Goal: Communication & Community: Answer question/provide support

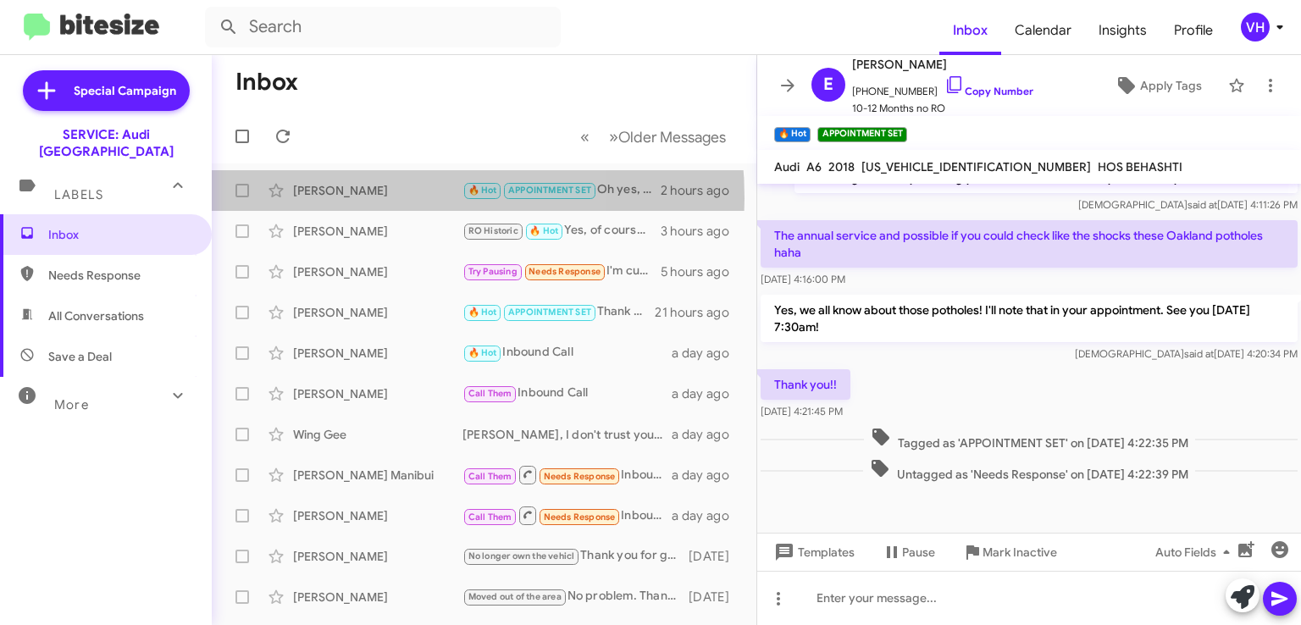
click at [352, 198] on div "[PERSON_NAME]" at bounding box center [377, 190] width 169 height 17
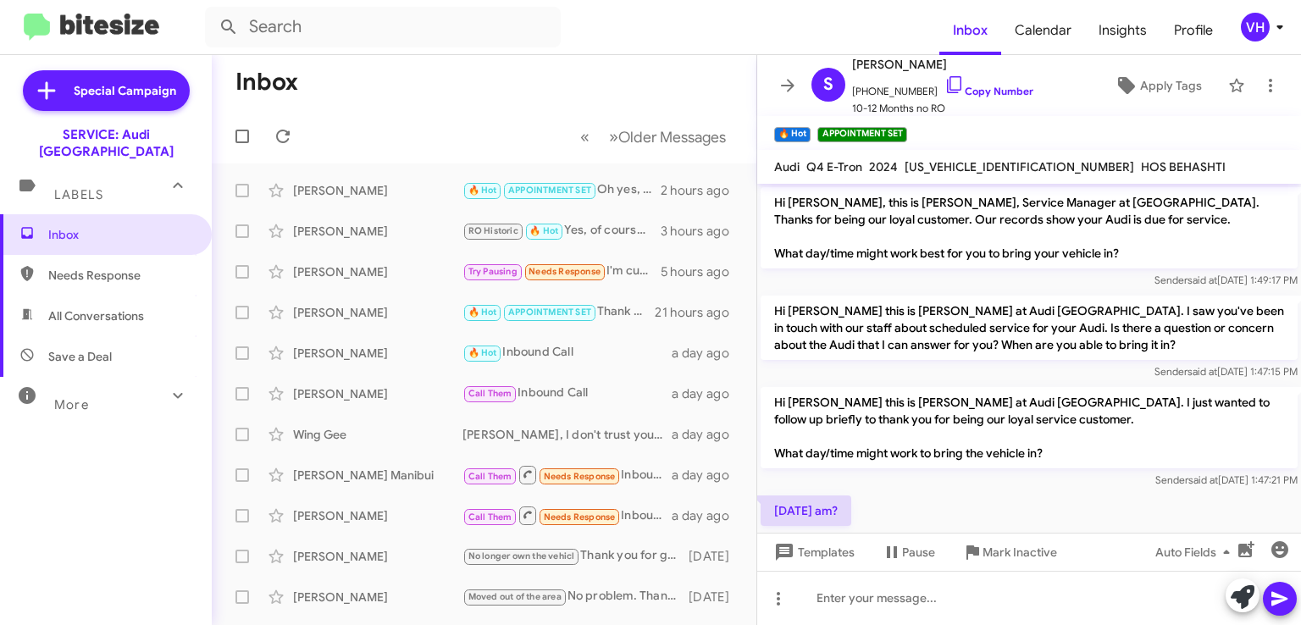
click at [974, 164] on span "[US_VEHICLE_IDENTIFICATION_NUMBER]" at bounding box center [1020, 166] width 230 height 15
copy span "[US_VEHICLE_IDENTIFICATION_NUMBER]"
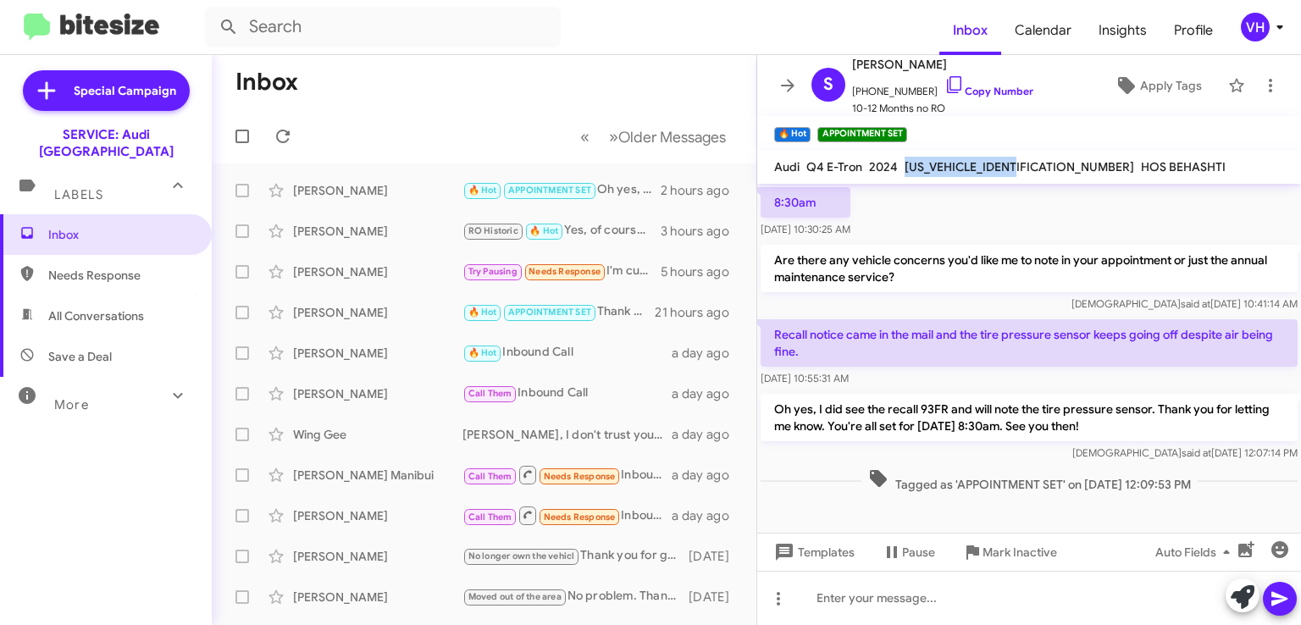
scroll to position [570, 0]
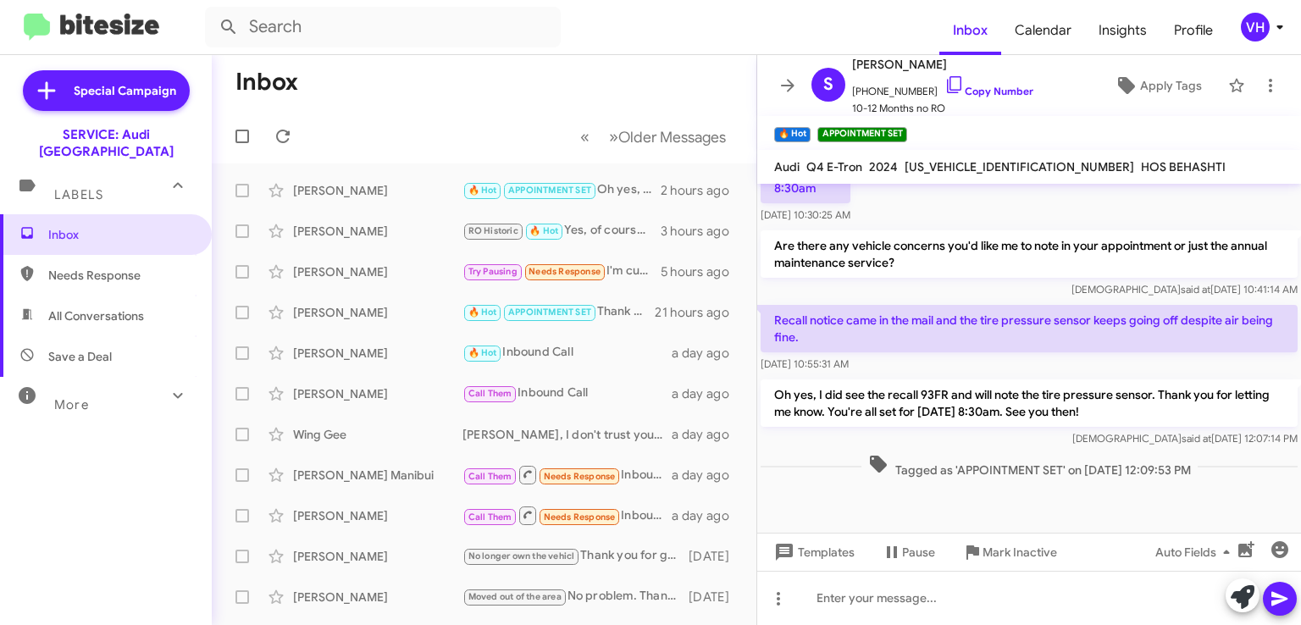
click at [890, 502] on div at bounding box center [1029, 507] width 544 height 51
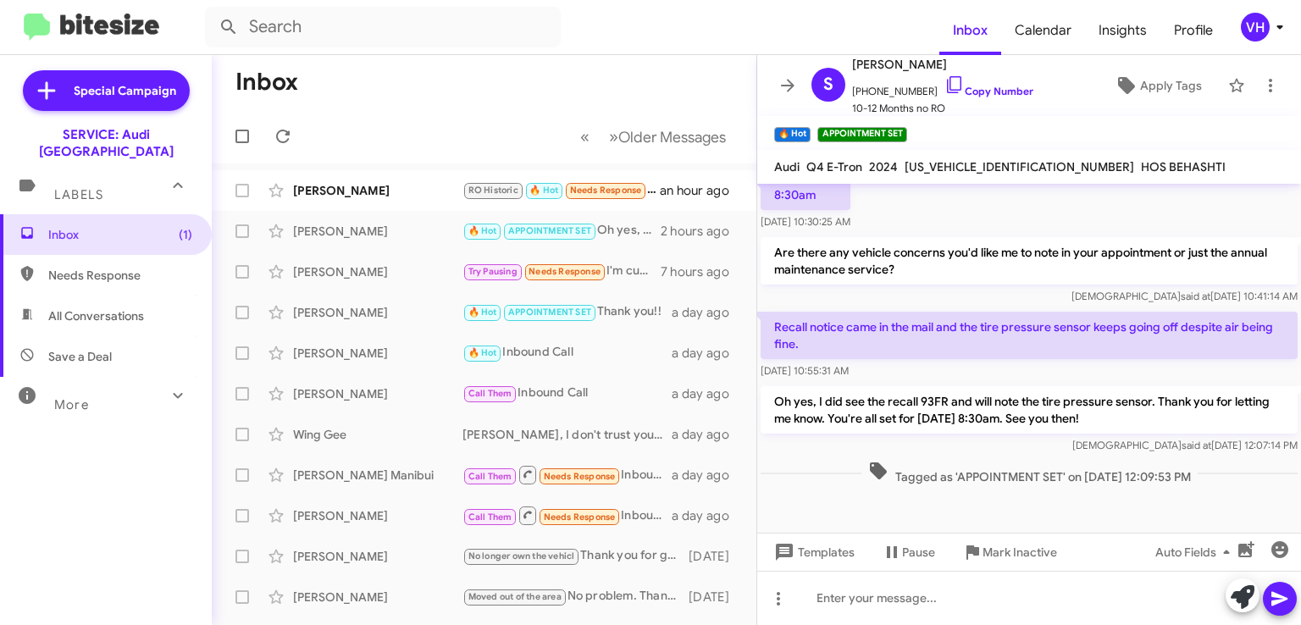
scroll to position [570, 0]
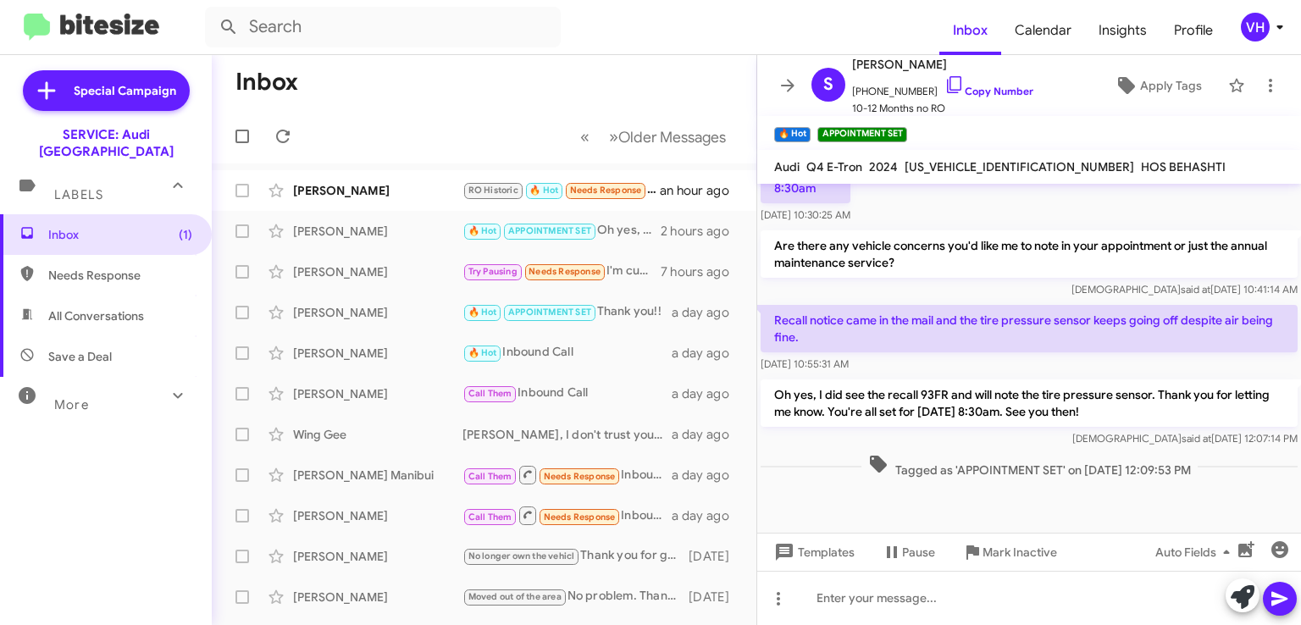
click at [360, 184] on div "[PERSON_NAME]" at bounding box center [377, 190] width 169 height 17
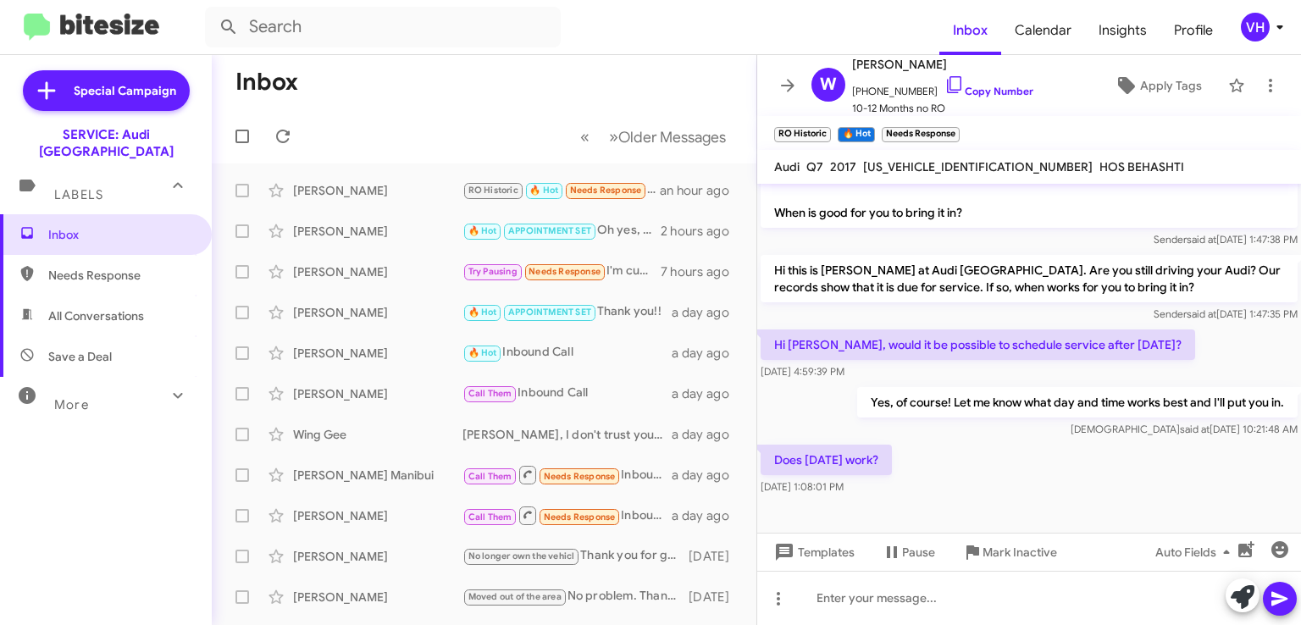
click at [928, 480] on div "Does Tuesday the 21st work? Oct 2, 2025, 1:08:01 PM" at bounding box center [1029, 470] width 544 height 58
click at [930, 168] on span "WA1LHAF77HD052367" at bounding box center [978, 166] width 230 height 15
copy span "WA1LHAF77HD052367"
click at [1272, 512] on div at bounding box center [1029, 524] width 544 height 51
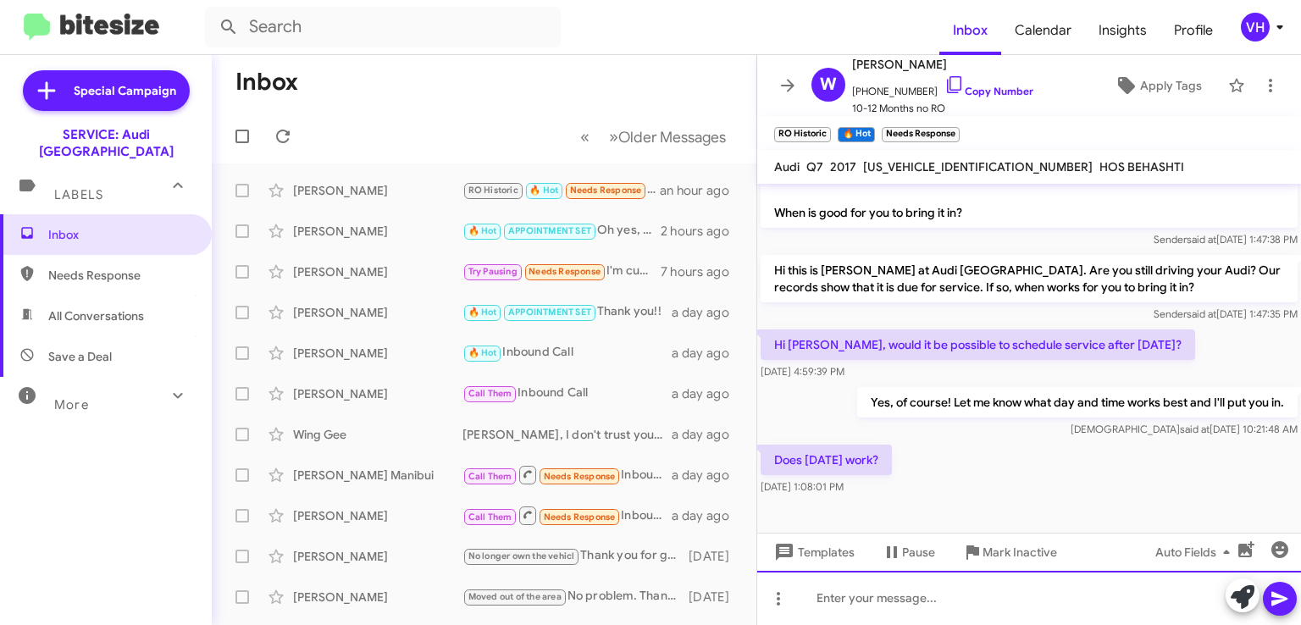
click at [1022, 601] on div at bounding box center [1029, 598] width 544 height 54
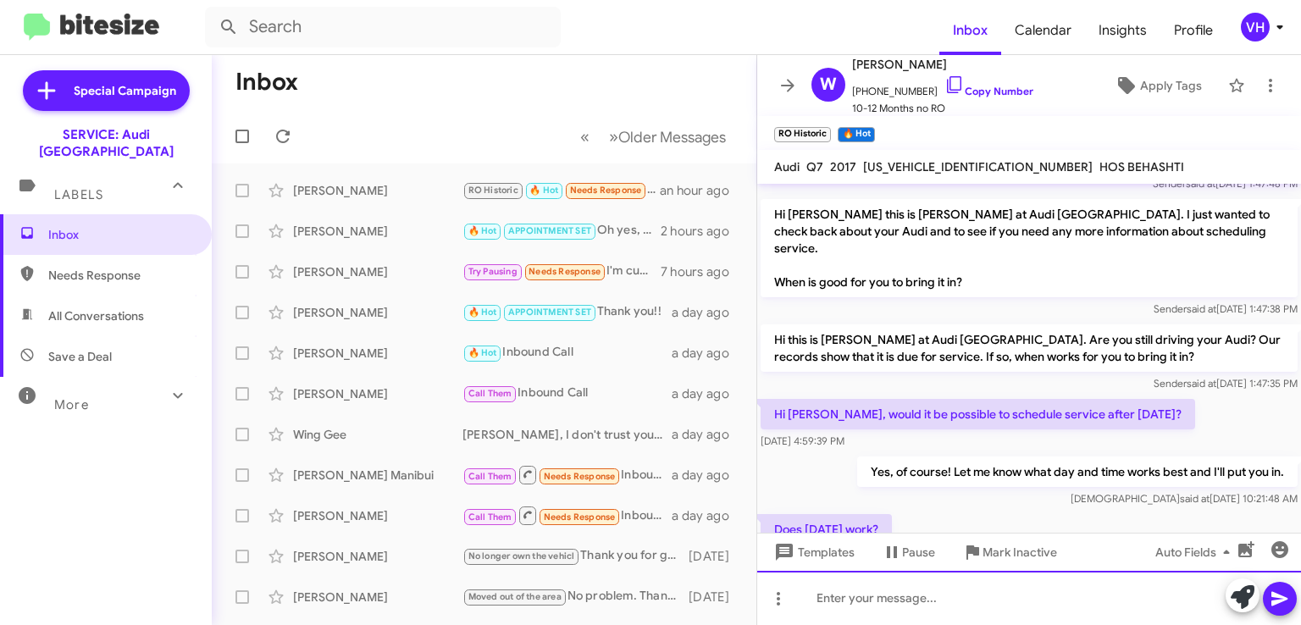
scroll to position [903, 0]
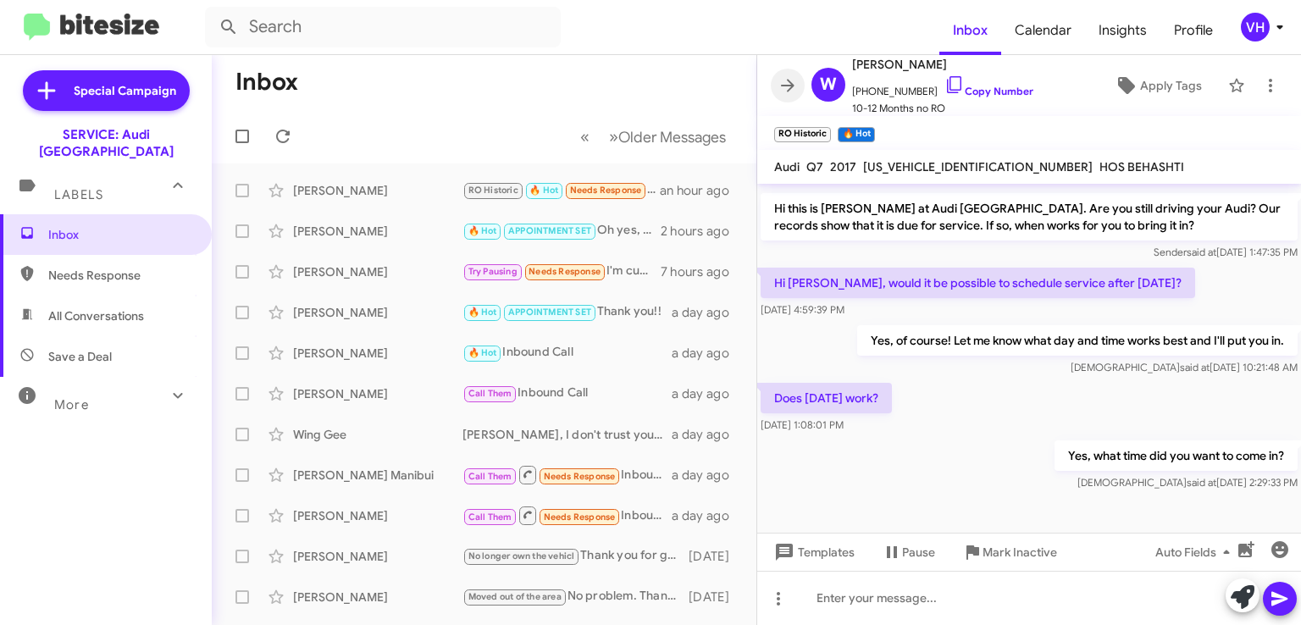
click at [789, 88] on icon at bounding box center [788, 85] width 20 height 20
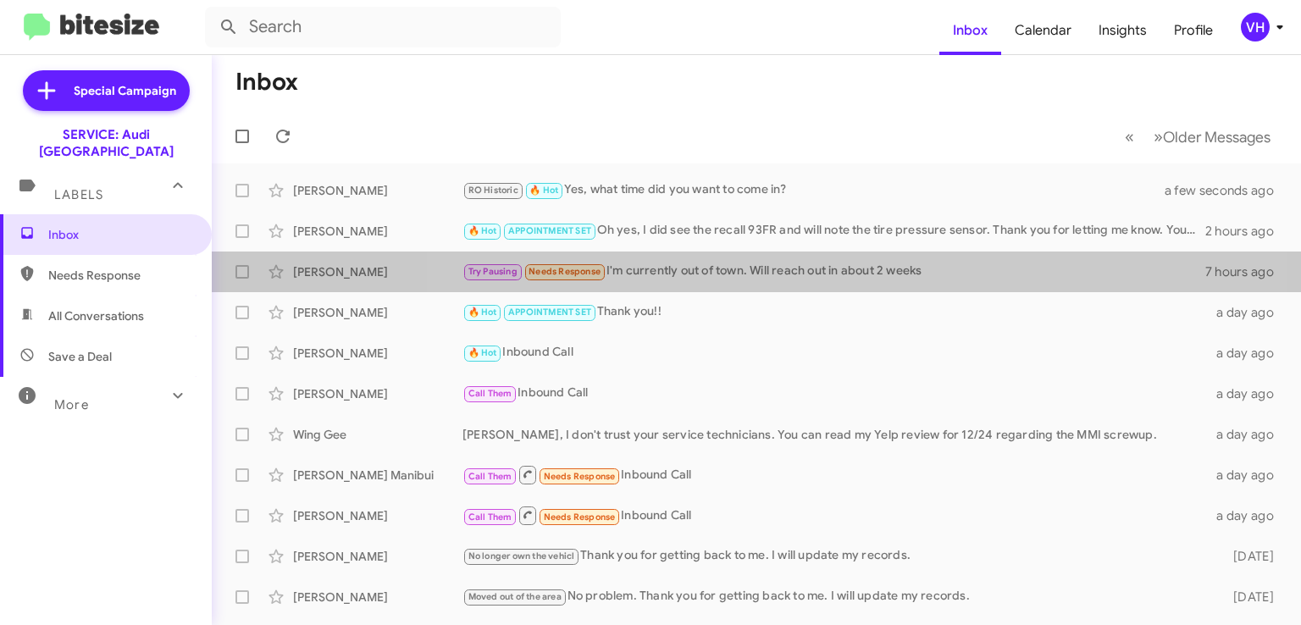
click at [833, 282] on div "Carrie Yip Try Pausing Needs Response I'm currently out of town. Will reach out…" at bounding box center [756, 272] width 1062 height 34
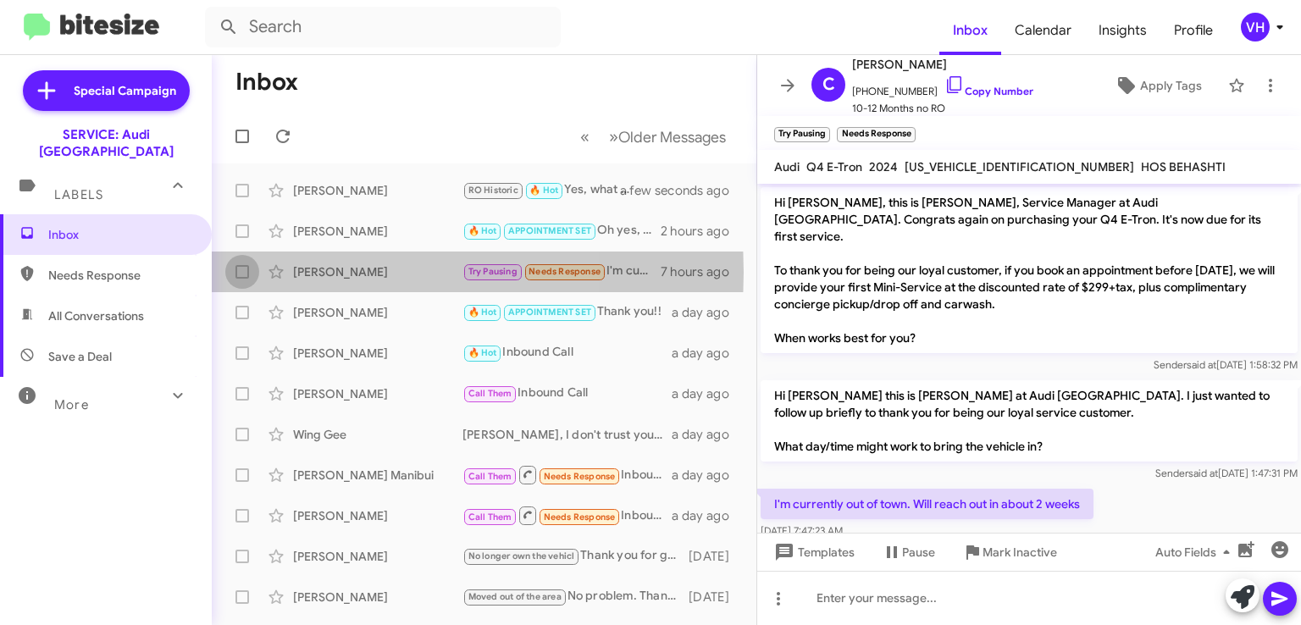
click at [241, 271] on span at bounding box center [243, 272] width 14 height 14
click at [241, 279] on input "checkbox" at bounding box center [241, 279] width 1 height 1
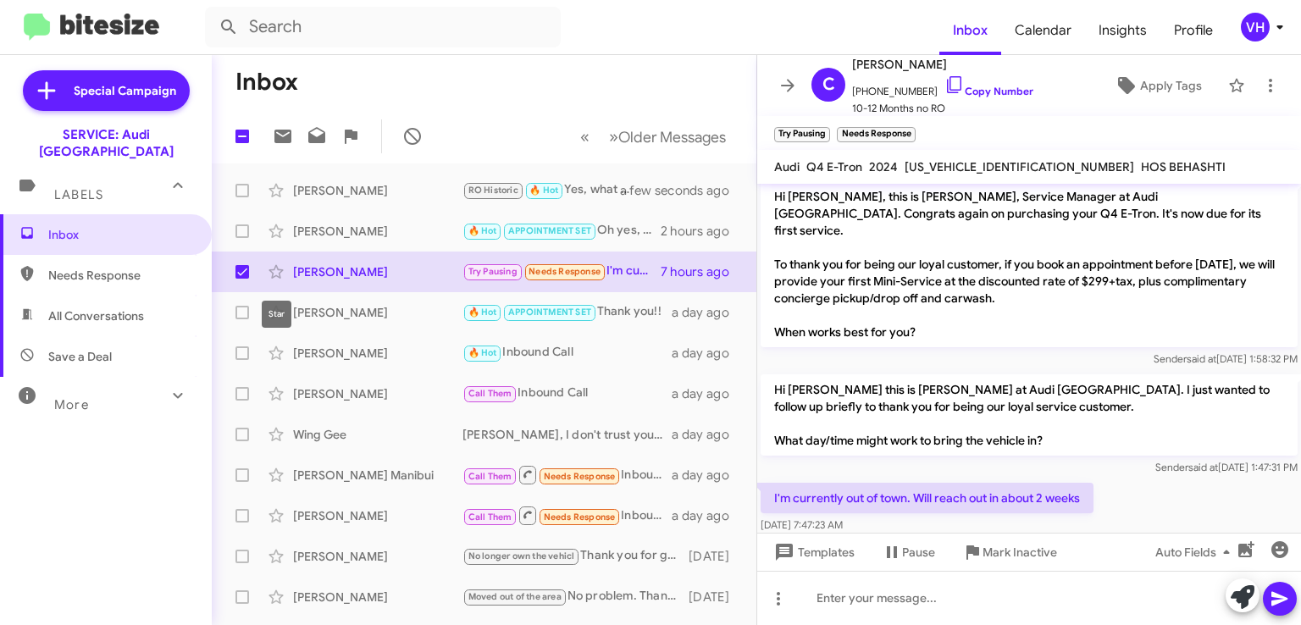
click at [278, 275] on icon at bounding box center [276, 272] width 20 height 20
click at [237, 269] on span at bounding box center [243, 272] width 14 height 14
click at [241, 279] on input "checkbox" at bounding box center [241, 279] width 1 height 1
checkbox input "false"
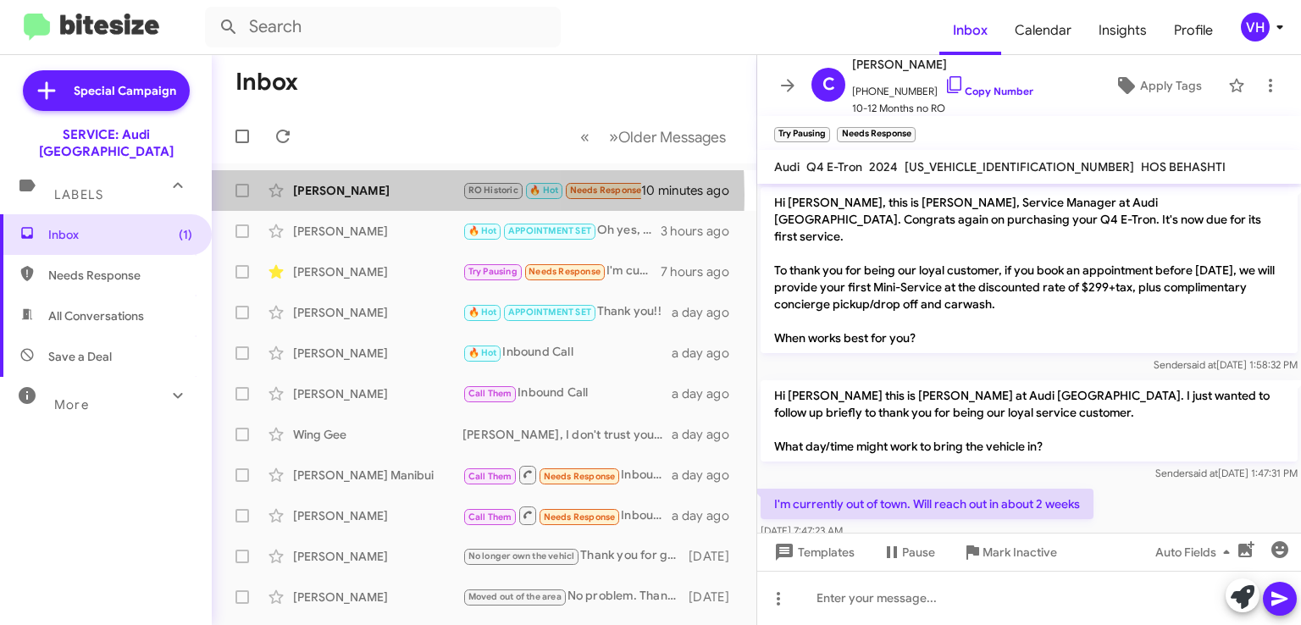
click at [330, 194] on div "[PERSON_NAME]" at bounding box center [377, 190] width 169 height 17
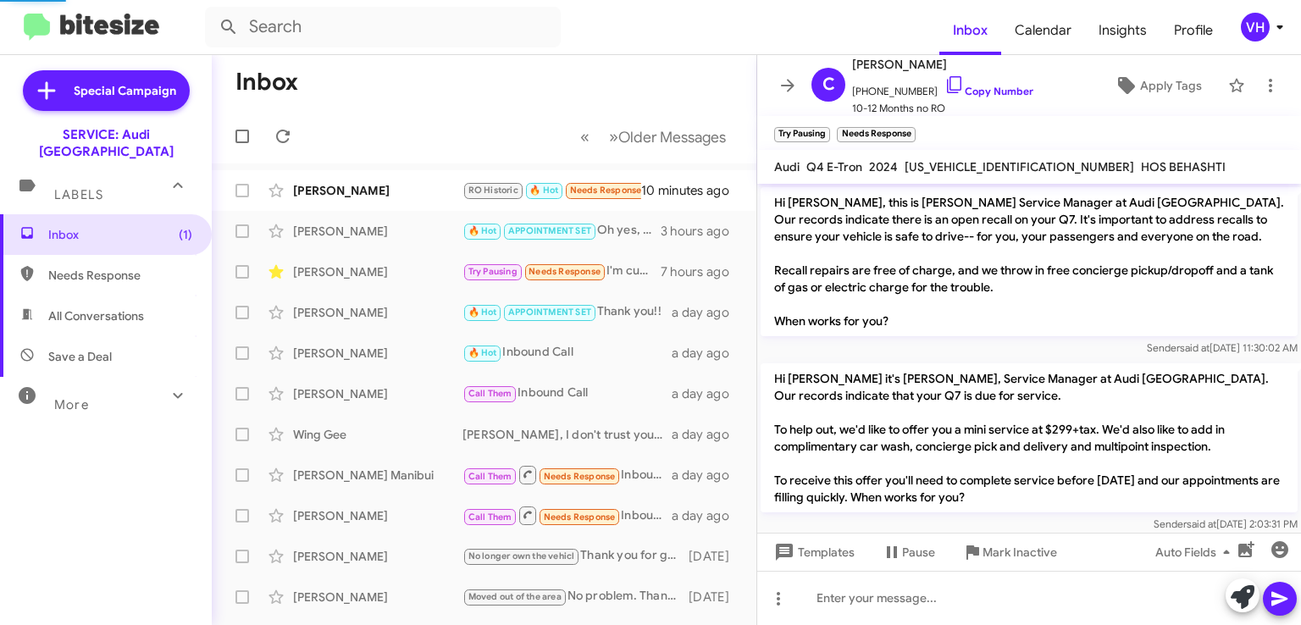
scroll to position [966, 0]
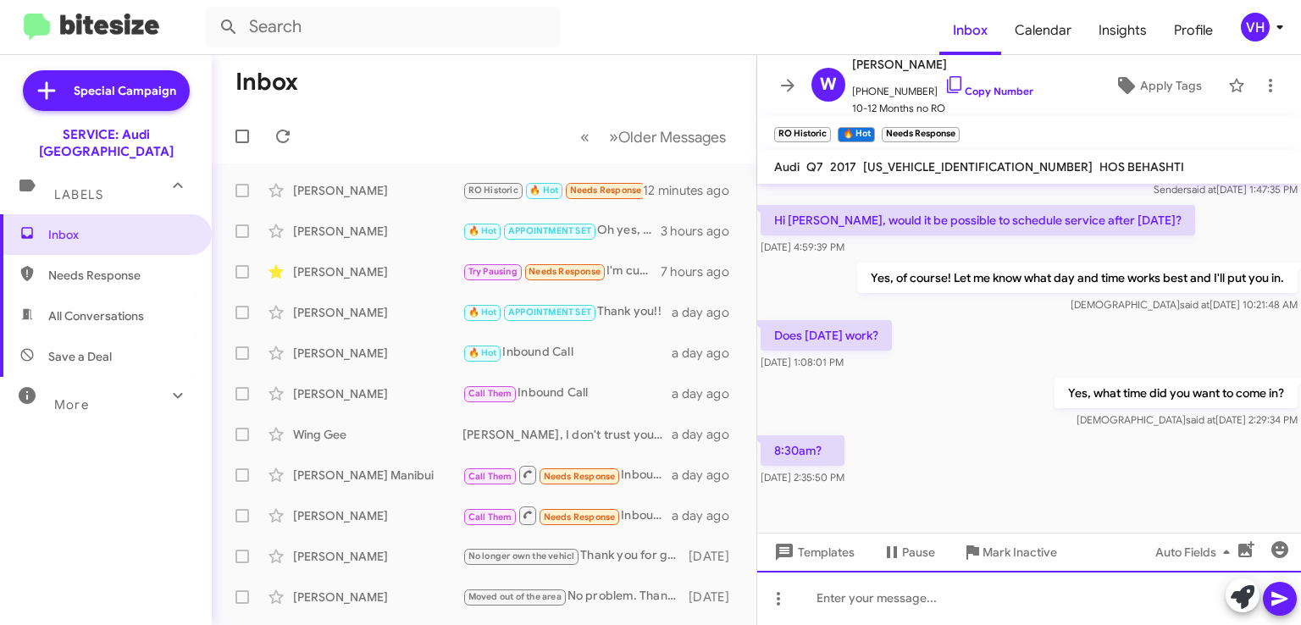
click at [1162, 589] on div at bounding box center [1029, 598] width 544 height 54
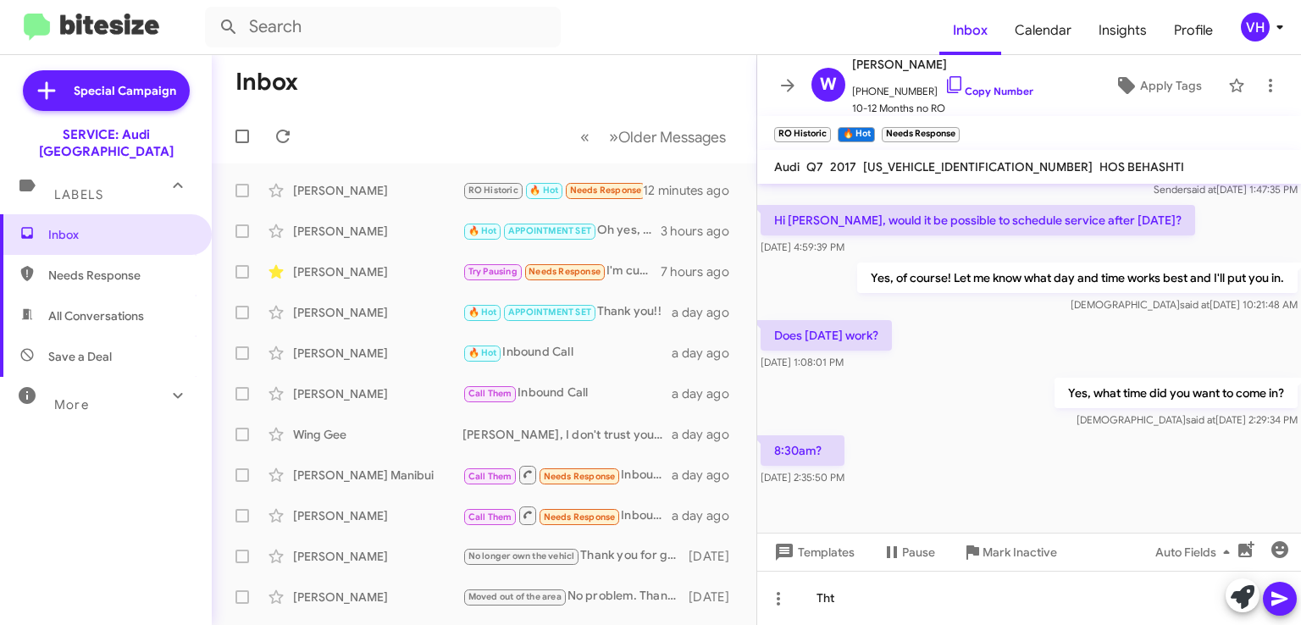
click at [918, 160] on span "[US_VEHICLE_IDENTIFICATION_NUMBER]" at bounding box center [978, 166] width 230 height 15
copy span "[US_VEHICLE_IDENTIFICATION_NUMBER]"
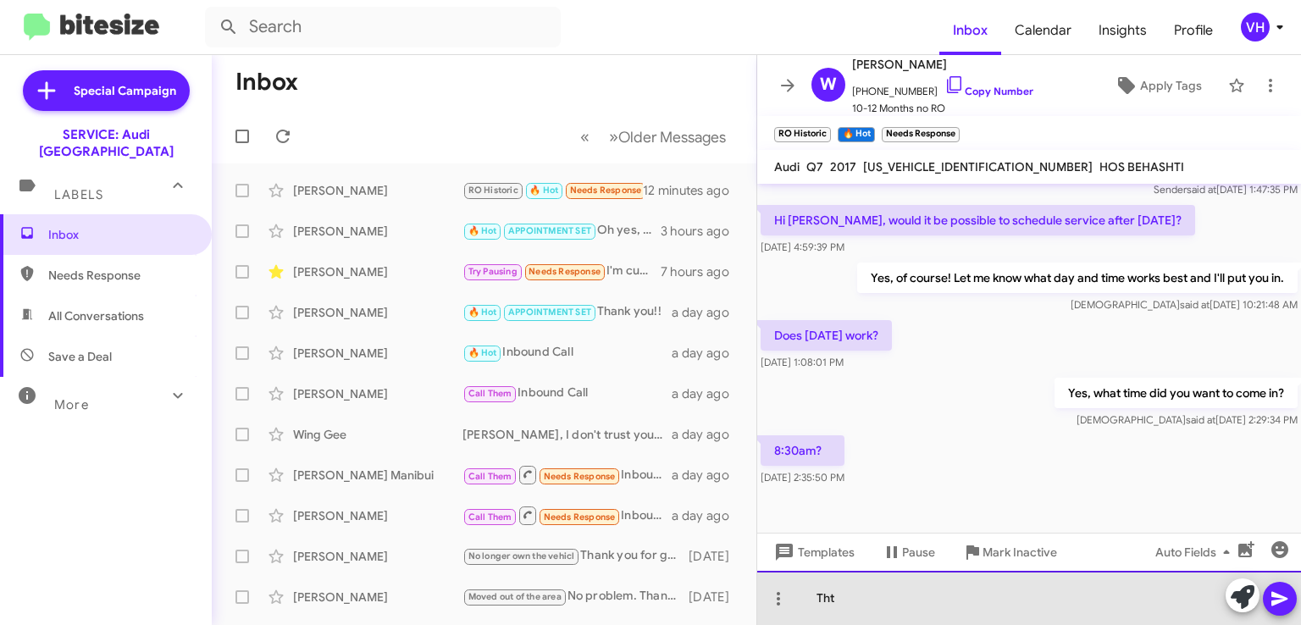
click at [939, 591] on div "Tht" at bounding box center [1029, 598] width 544 height 54
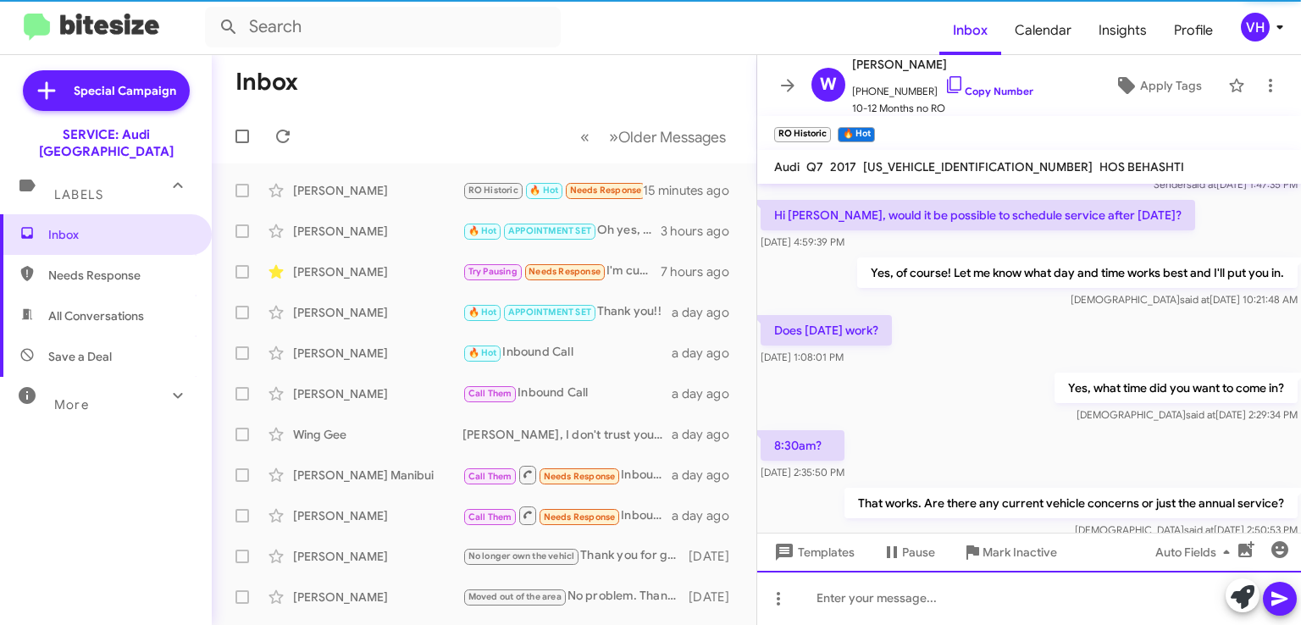
scroll to position [1027, 0]
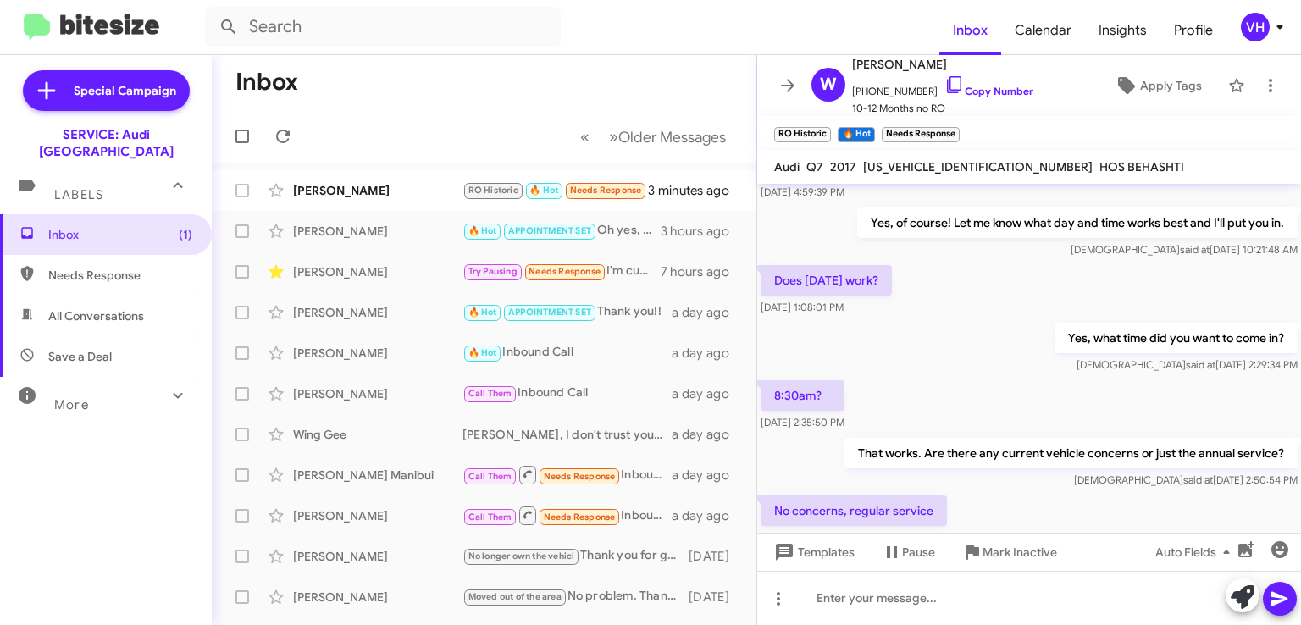
scroll to position [1089, 0]
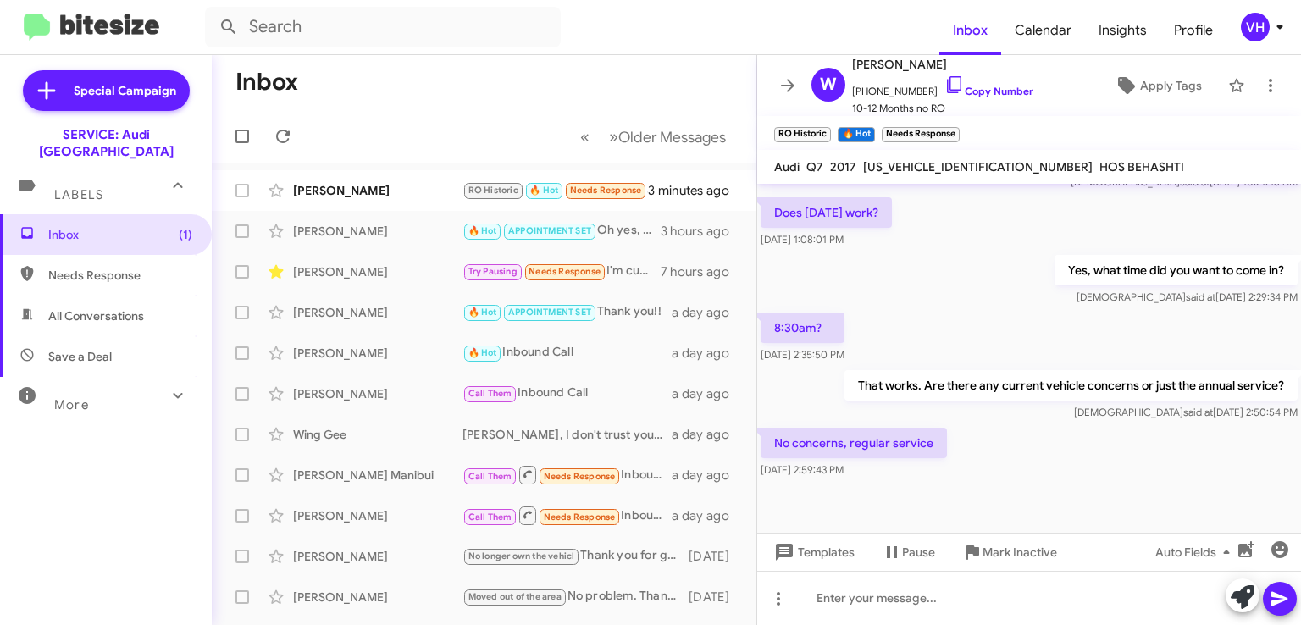
click at [892, 338] on div "8:30am? Oct 2, 2025, 2:35:50 PM" at bounding box center [1029, 338] width 544 height 58
click at [907, 168] on span "WA1LHAF77HD052367" at bounding box center [978, 166] width 230 height 15
copy span "WA1LHAF77HD052367"
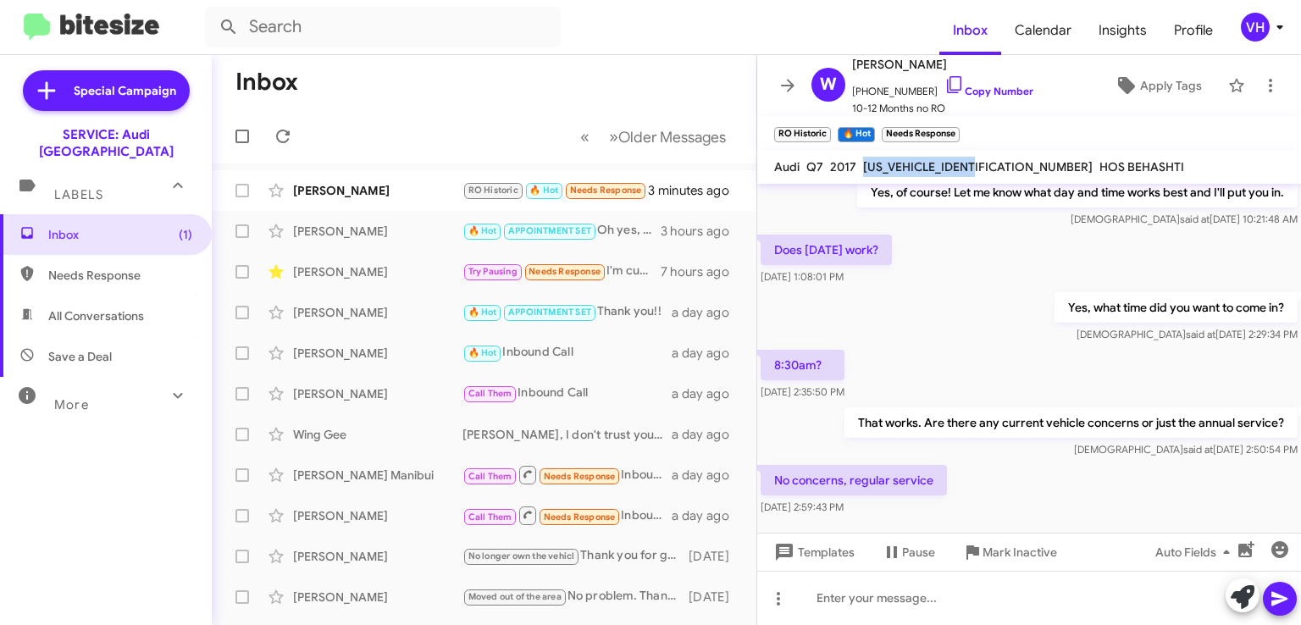
scroll to position [1064, 0]
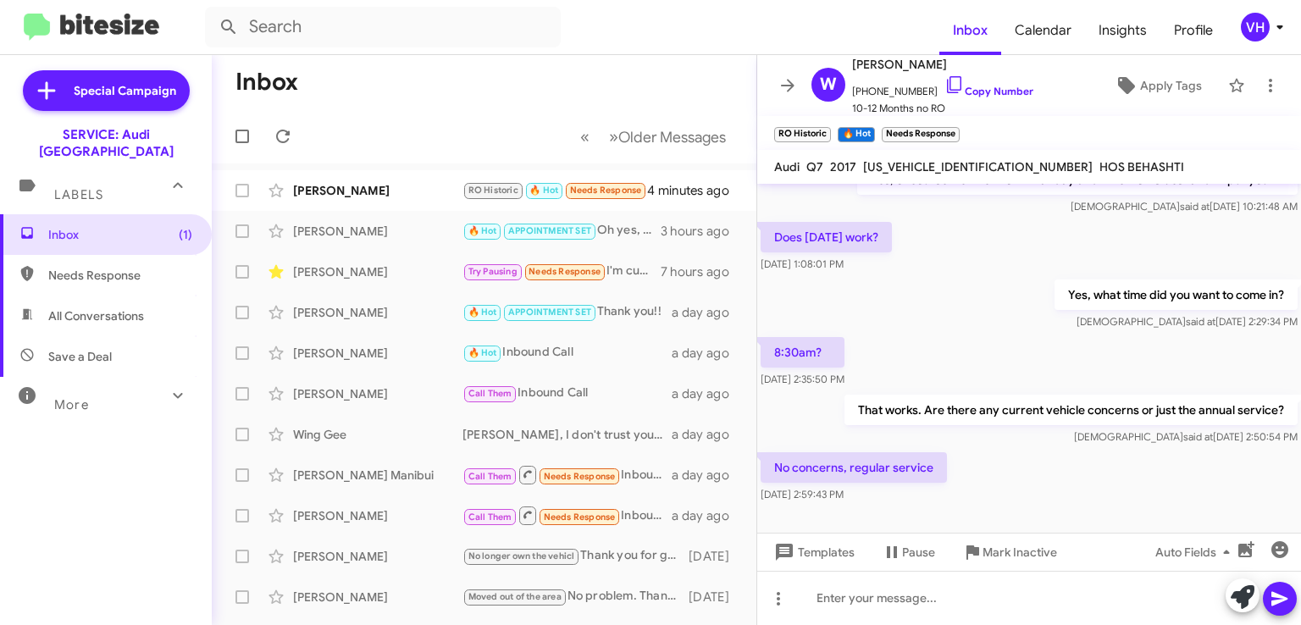
click at [925, 334] on div "8:30am? Oct 2, 2025, 2:35:50 PM" at bounding box center [1029, 363] width 544 height 58
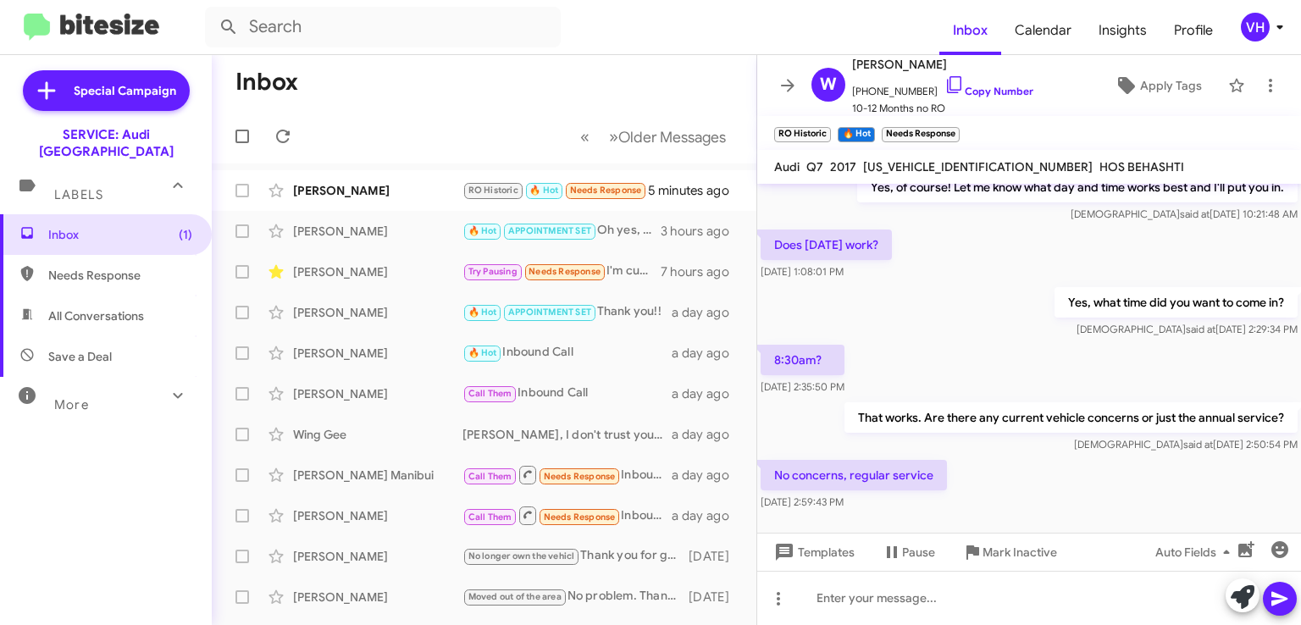
click at [800, 460] on p "No concerns, regular service" at bounding box center [854, 475] width 186 height 31
click at [392, 199] on div "William Maschmeyer RO Historic 🔥 Hot Needs Response No concerns, regular servic…" at bounding box center [484, 191] width 518 height 34
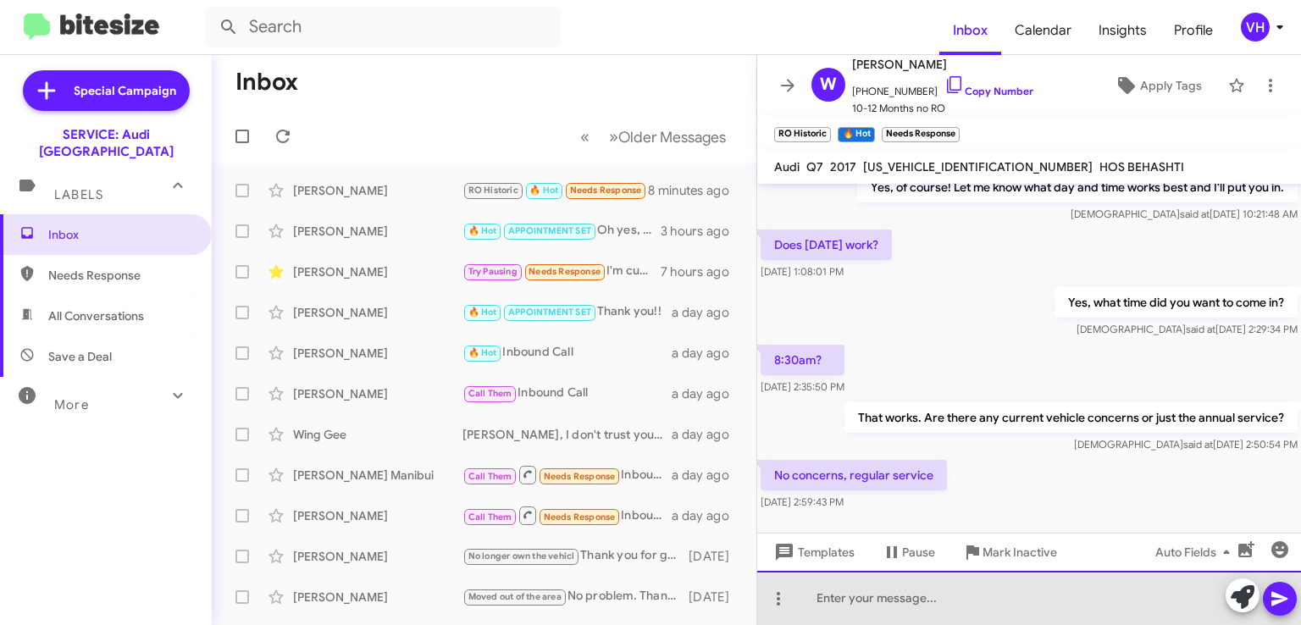
click at [879, 598] on div at bounding box center [1029, 598] width 544 height 54
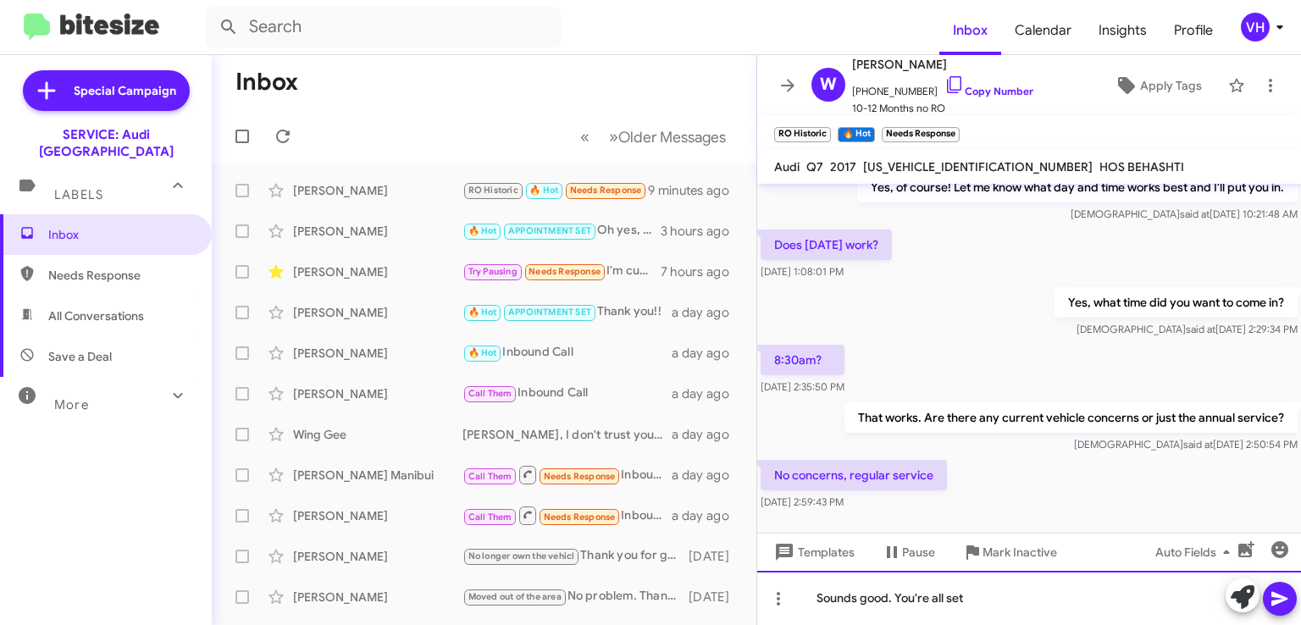
click at [981, 596] on div "Sounds good. You're all set" at bounding box center [1029, 598] width 544 height 54
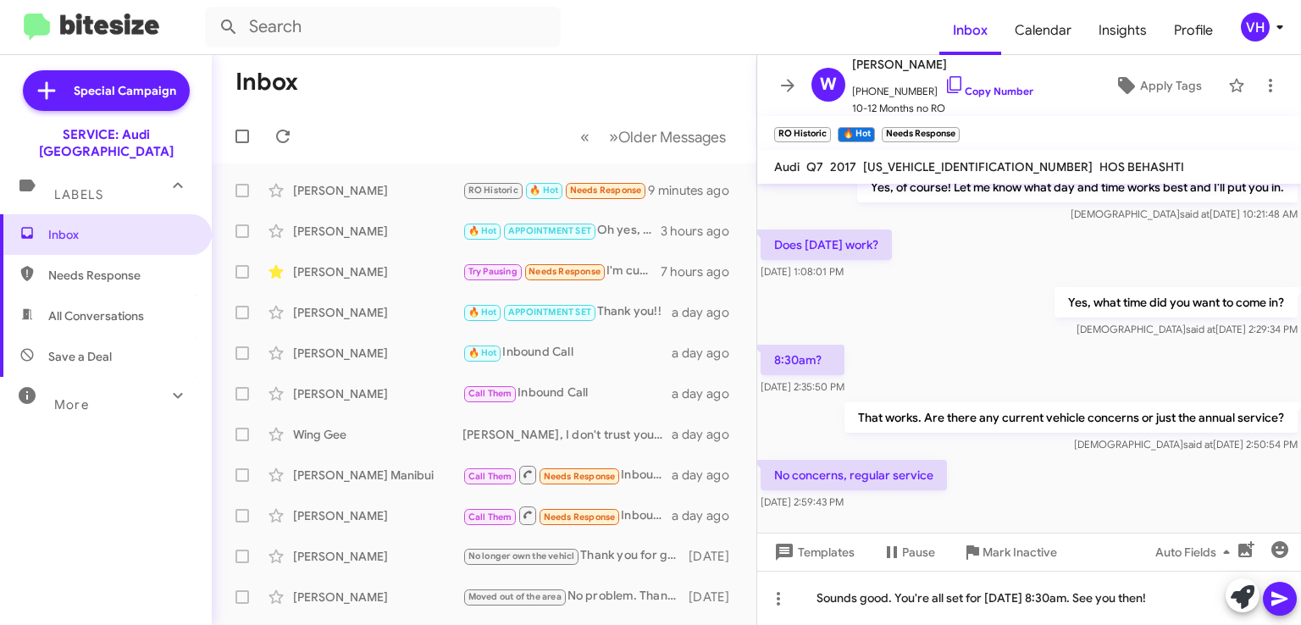
click at [1282, 598] on icon at bounding box center [1280, 599] width 20 height 20
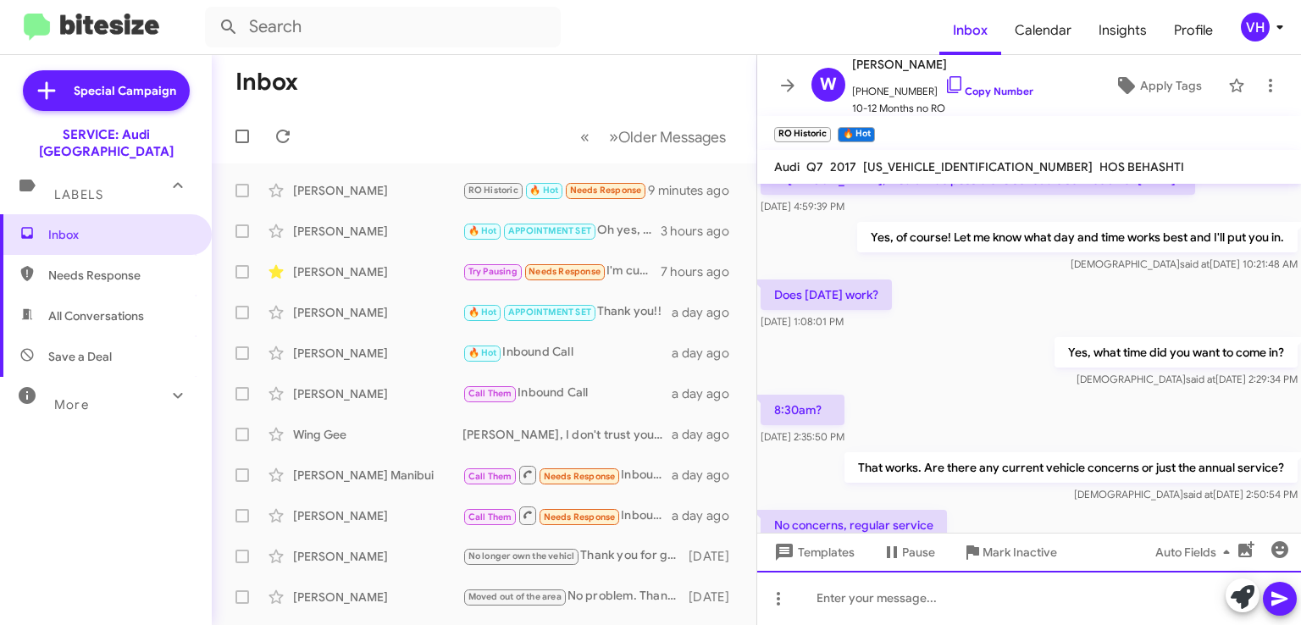
scroll to position [1151, 0]
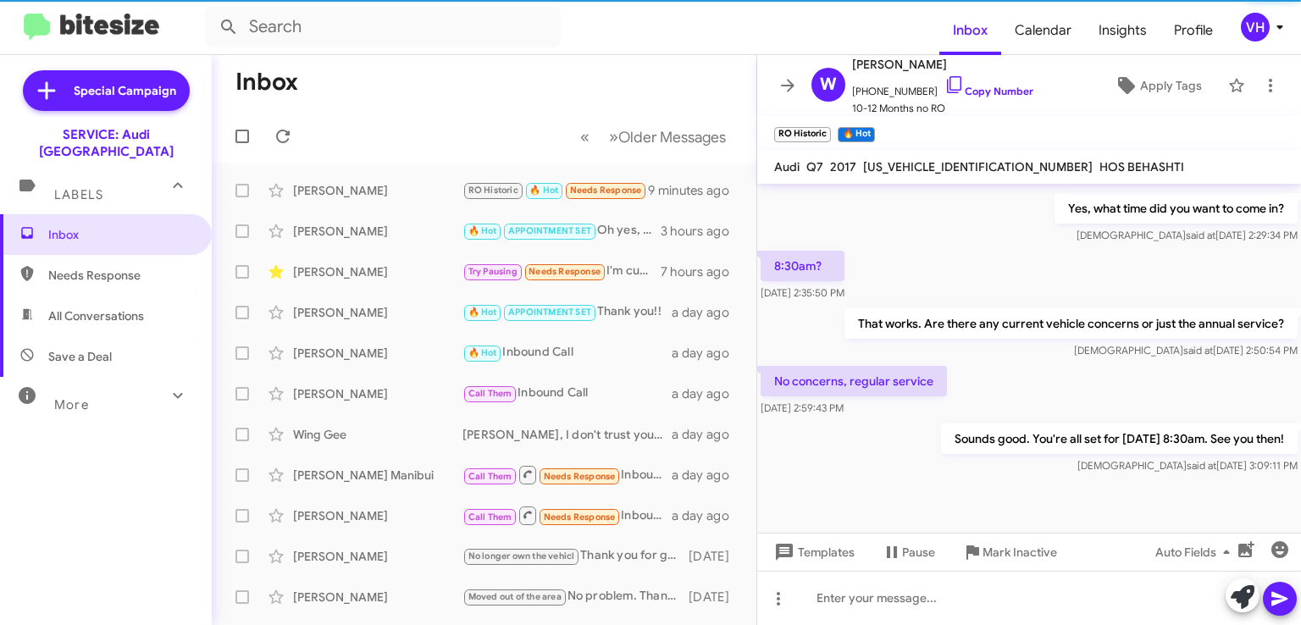
click at [1157, 95] on span "Apply Tags" at bounding box center [1171, 85] width 62 height 31
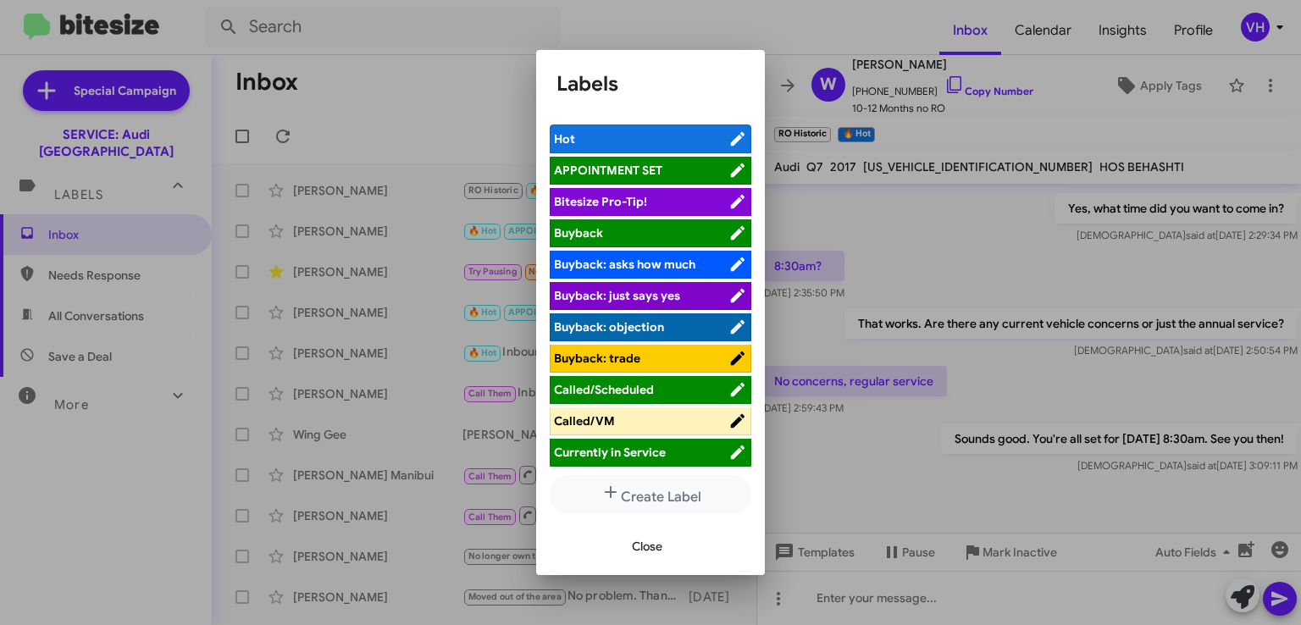
click at [665, 169] on span "APPOINTMENT SET" at bounding box center [641, 170] width 175 height 17
click at [674, 546] on button "Close" at bounding box center [648, 546] width 58 height 31
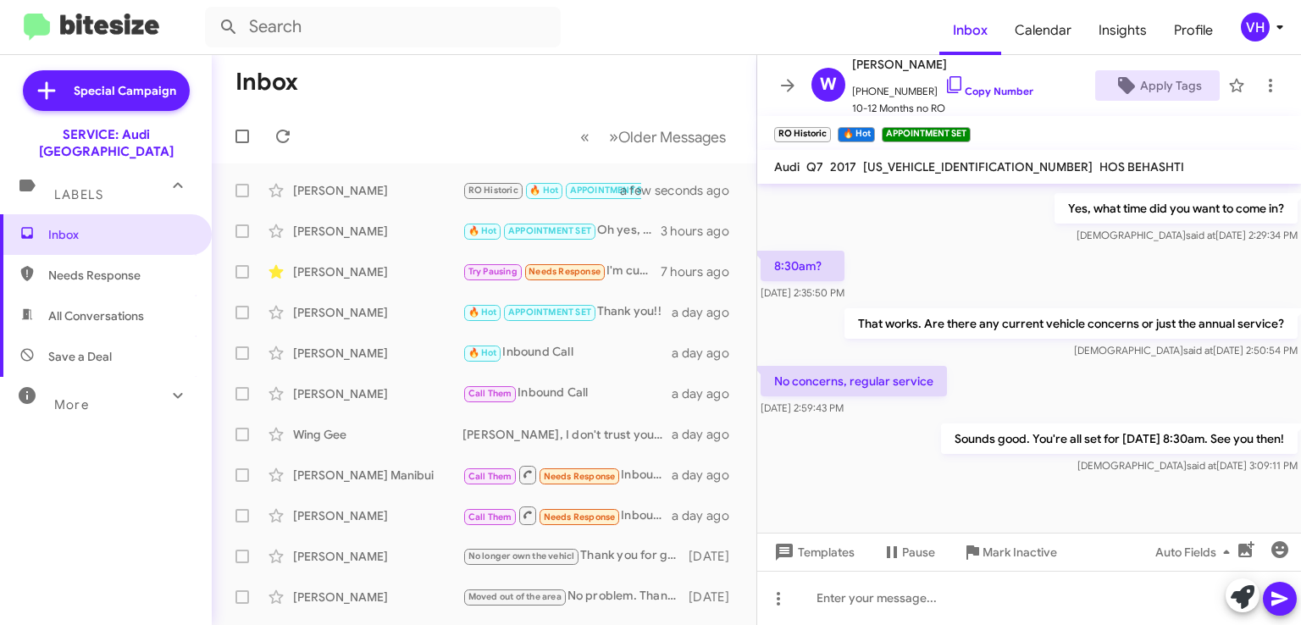
click at [829, 123] on span "×" at bounding box center [827, 126] width 10 height 20
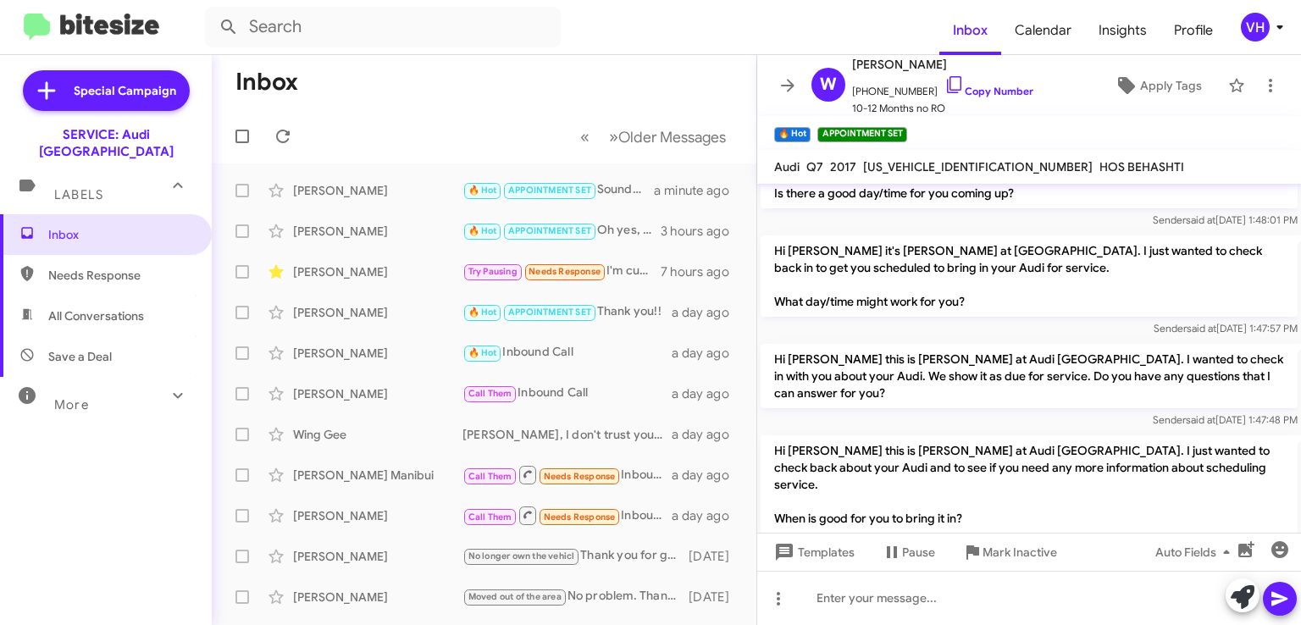
scroll to position [1223, 0]
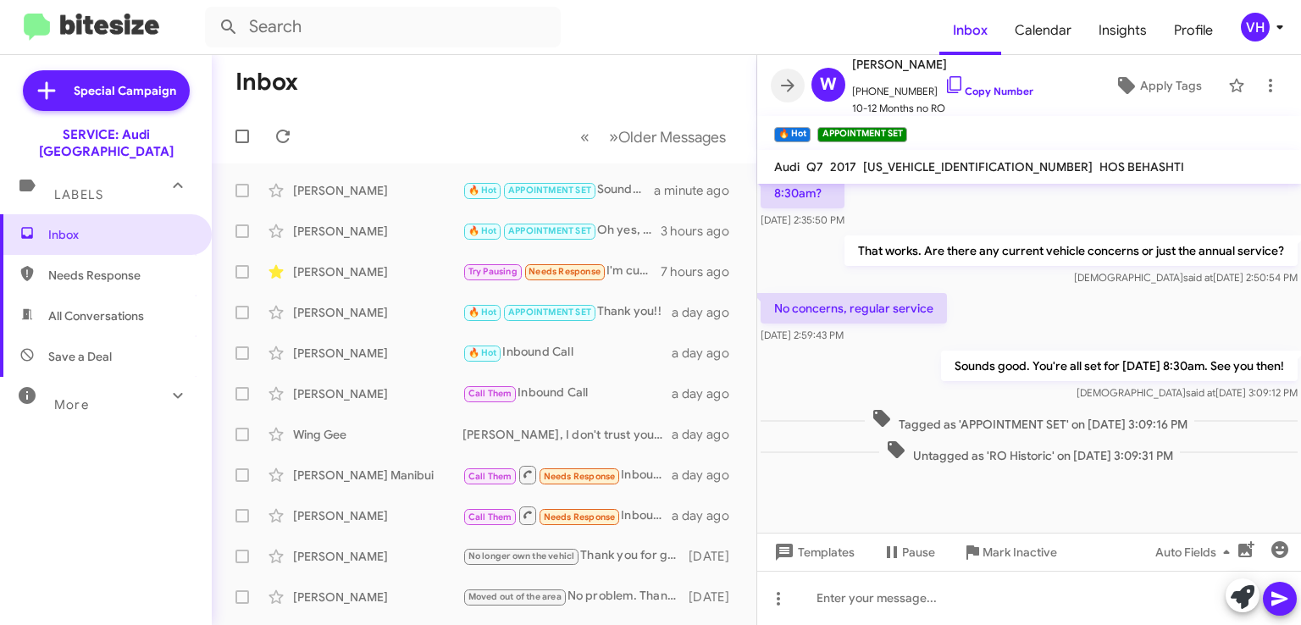
click at [788, 75] on icon at bounding box center [788, 85] width 20 height 20
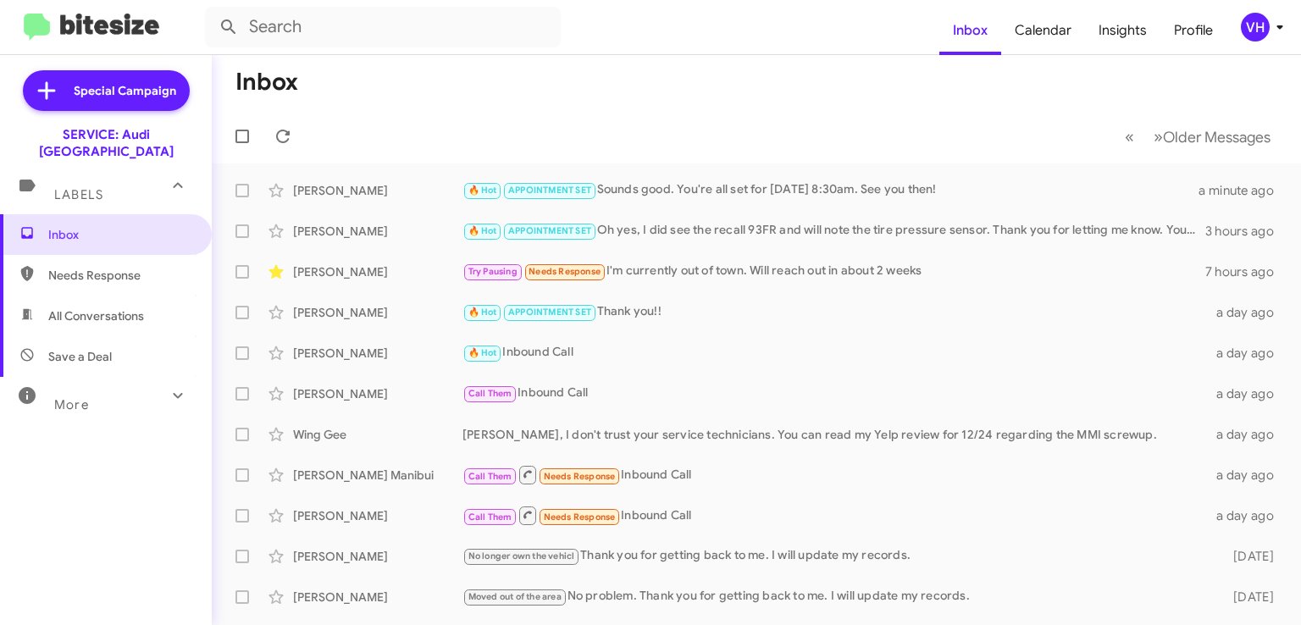
click at [796, 279] on div "Try Pausing Needs Response I'm currently out of town. Will reach out in about 2…" at bounding box center [834, 271] width 743 height 19
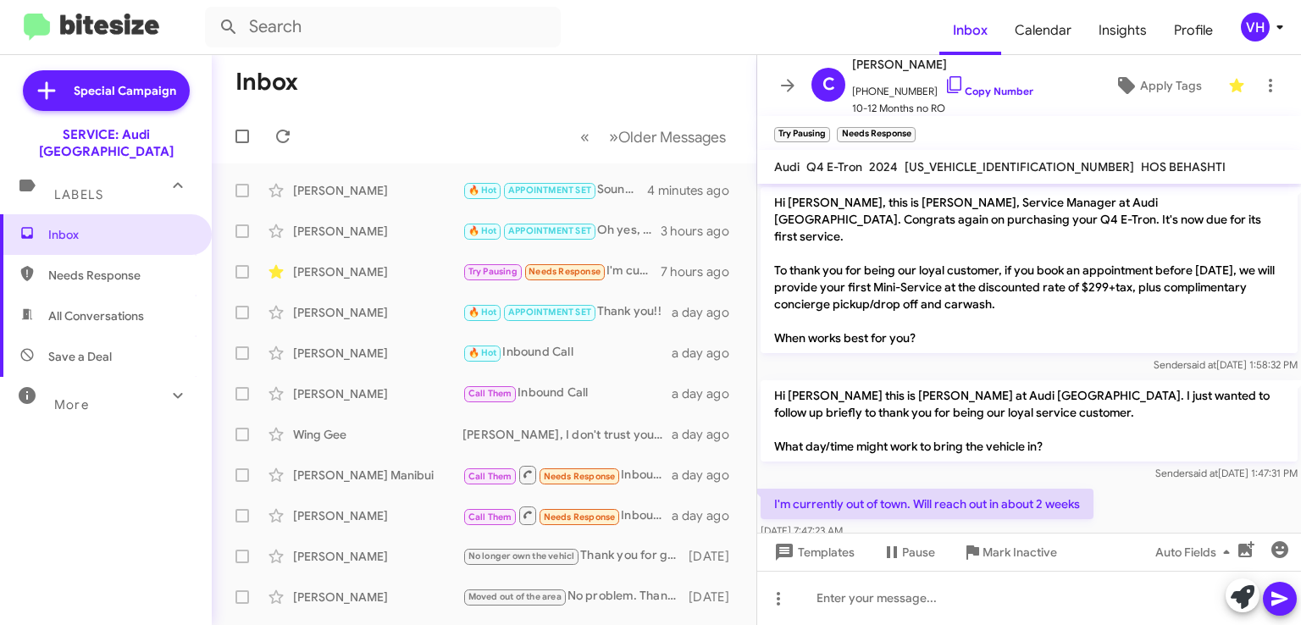
click at [915, 125] on span "×" at bounding box center [912, 126] width 10 height 20
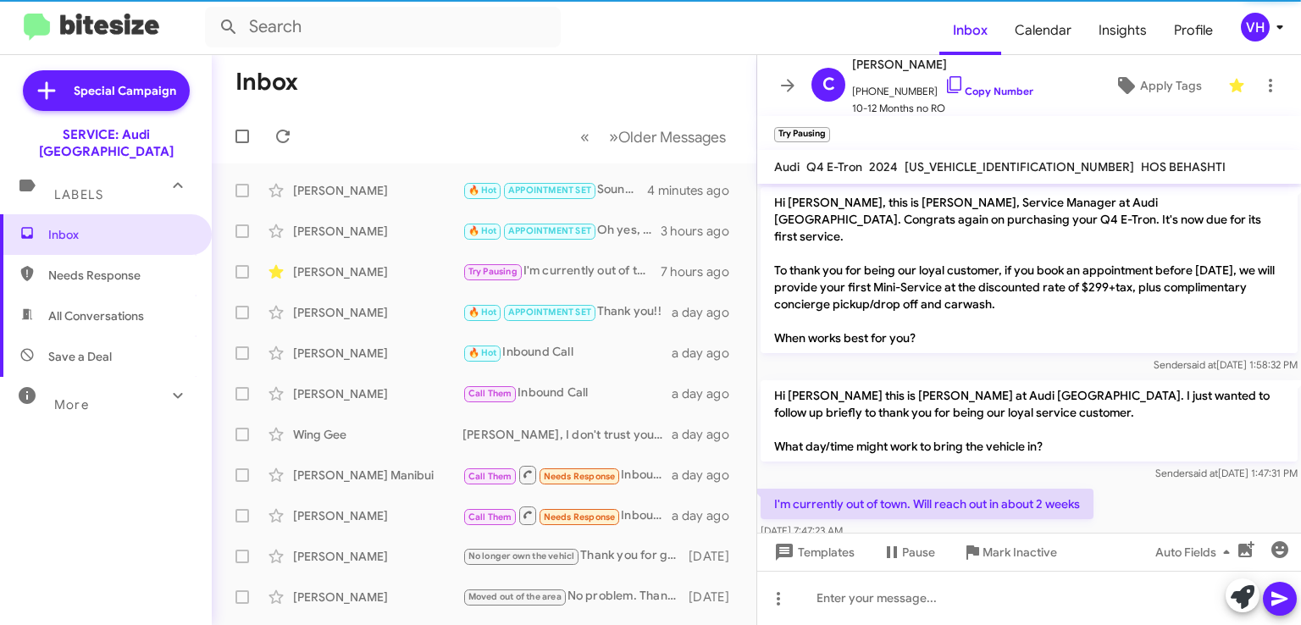
click at [828, 127] on span "×" at bounding box center [826, 126] width 10 height 20
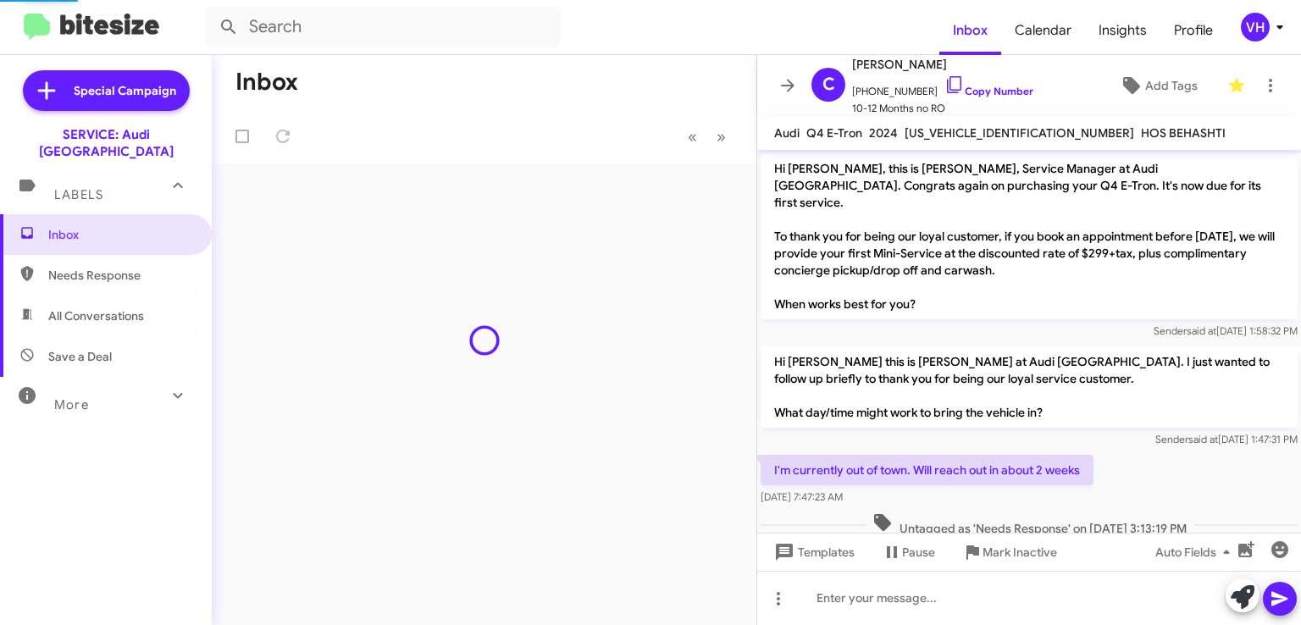
scroll to position [44, 0]
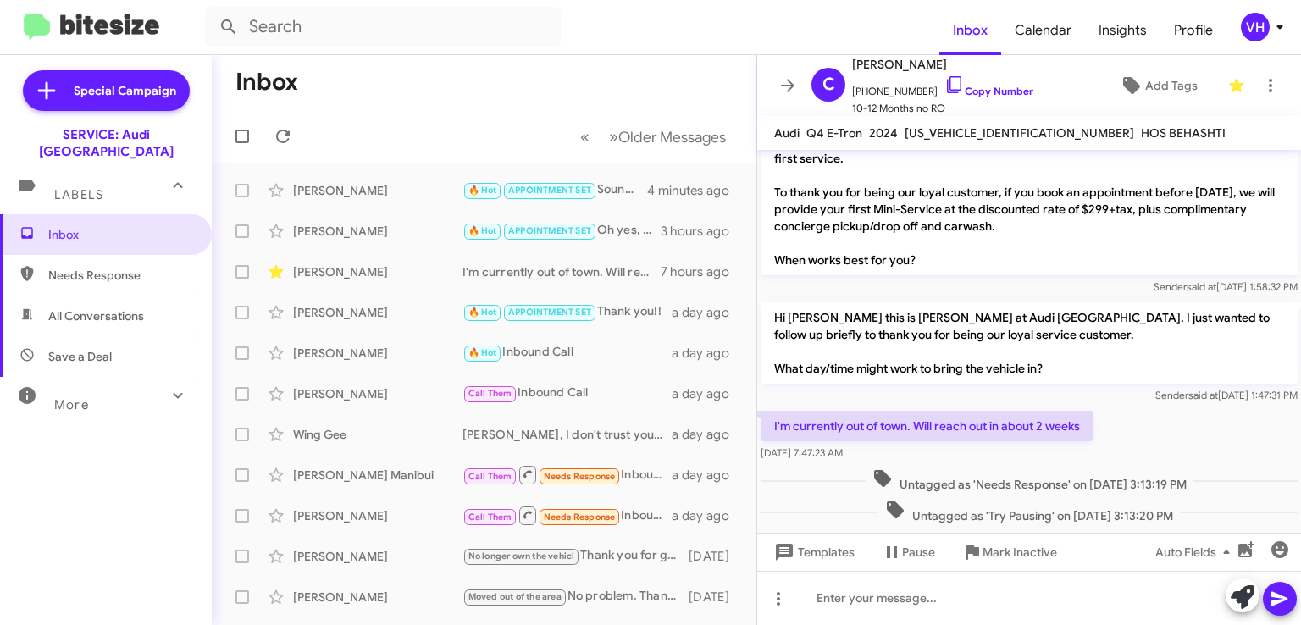
click at [793, 79] on icon at bounding box center [788, 85] width 20 height 20
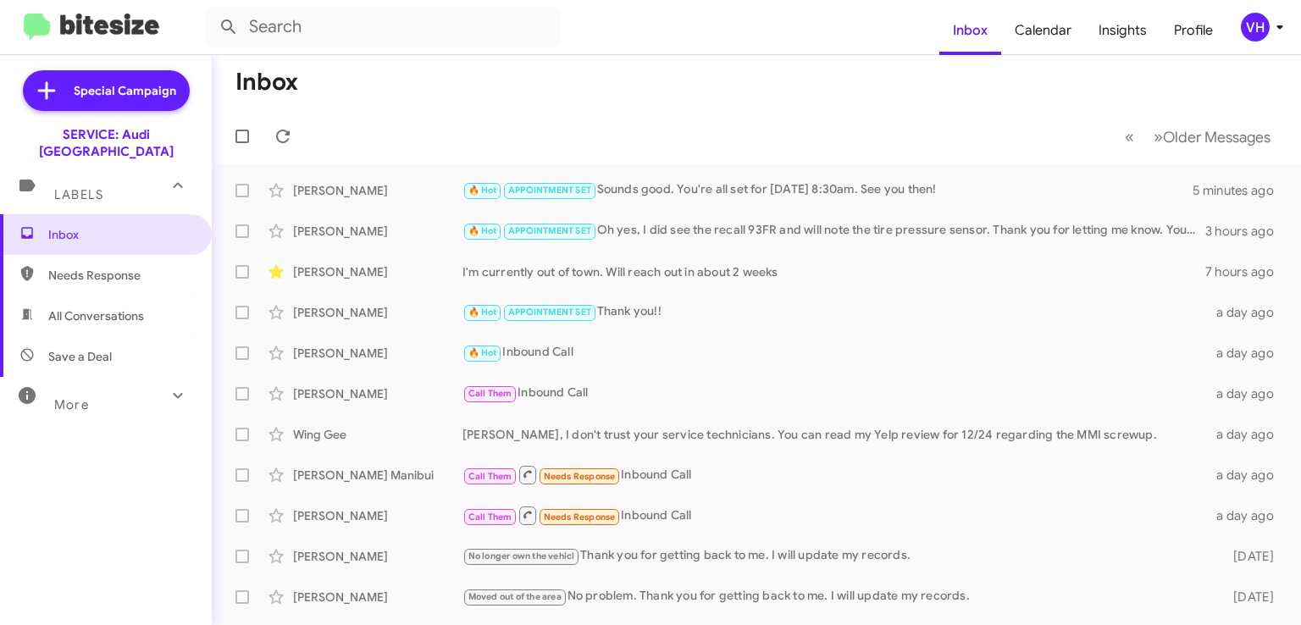
click at [1040, 393] on div "Call Them Inbound Call" at bounding box center [838, 393] width 750 height 19
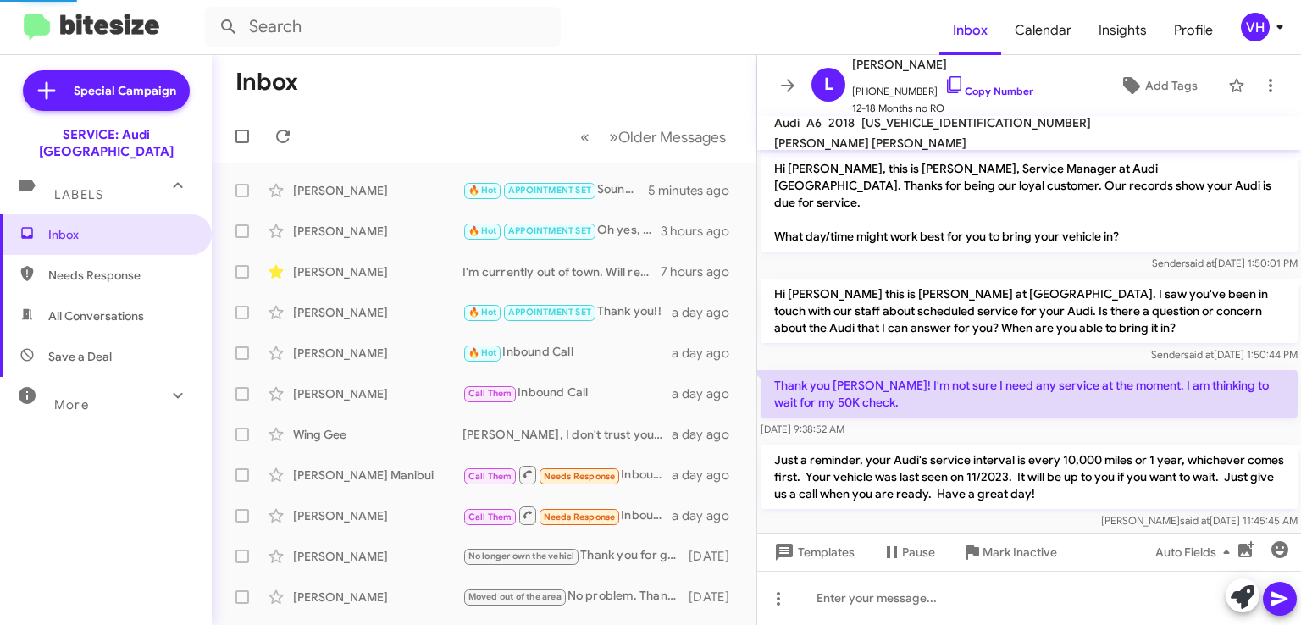
scroll to position [169, 0]
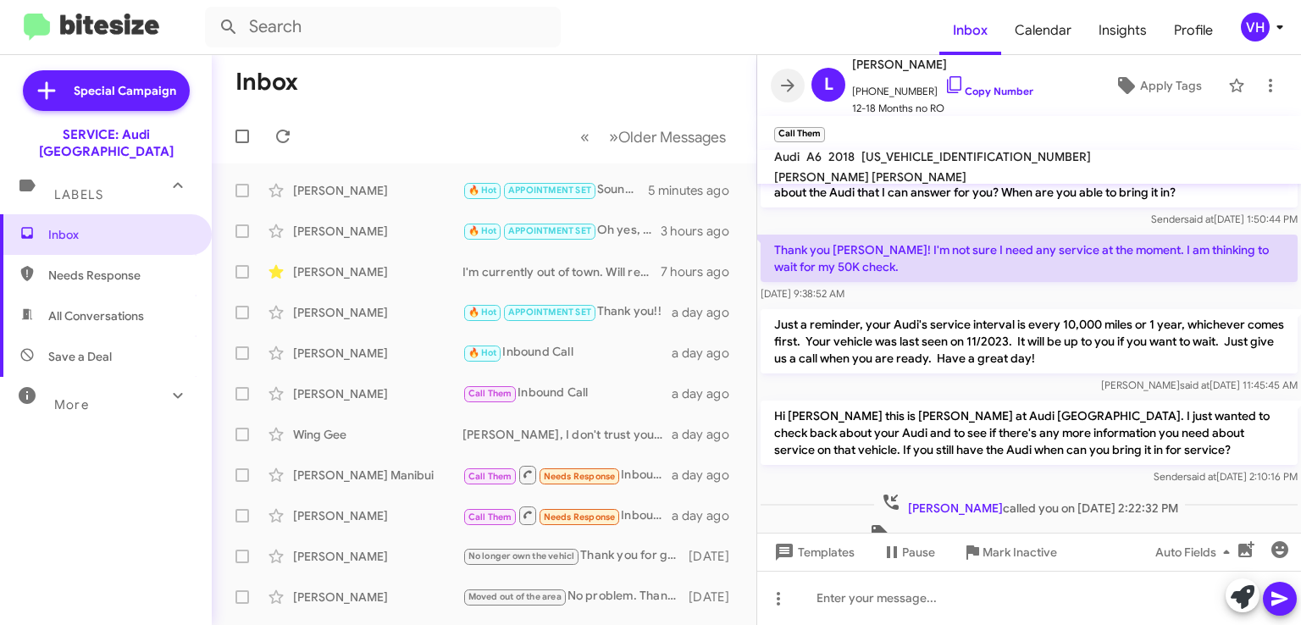
click at [790, 83] on icon at bounding box center [788, 85] width 14 height 13
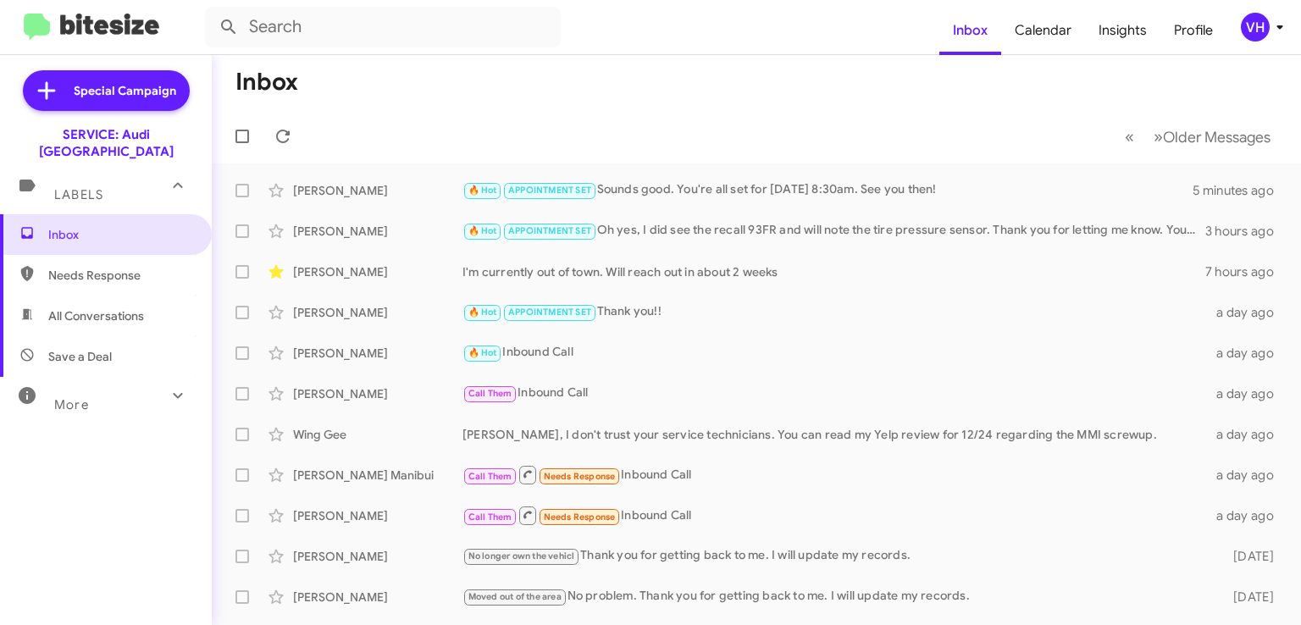
click at [373, 182] on div "[PERSON_NAME]" at bounding box center [377, 190] width 169 height 17
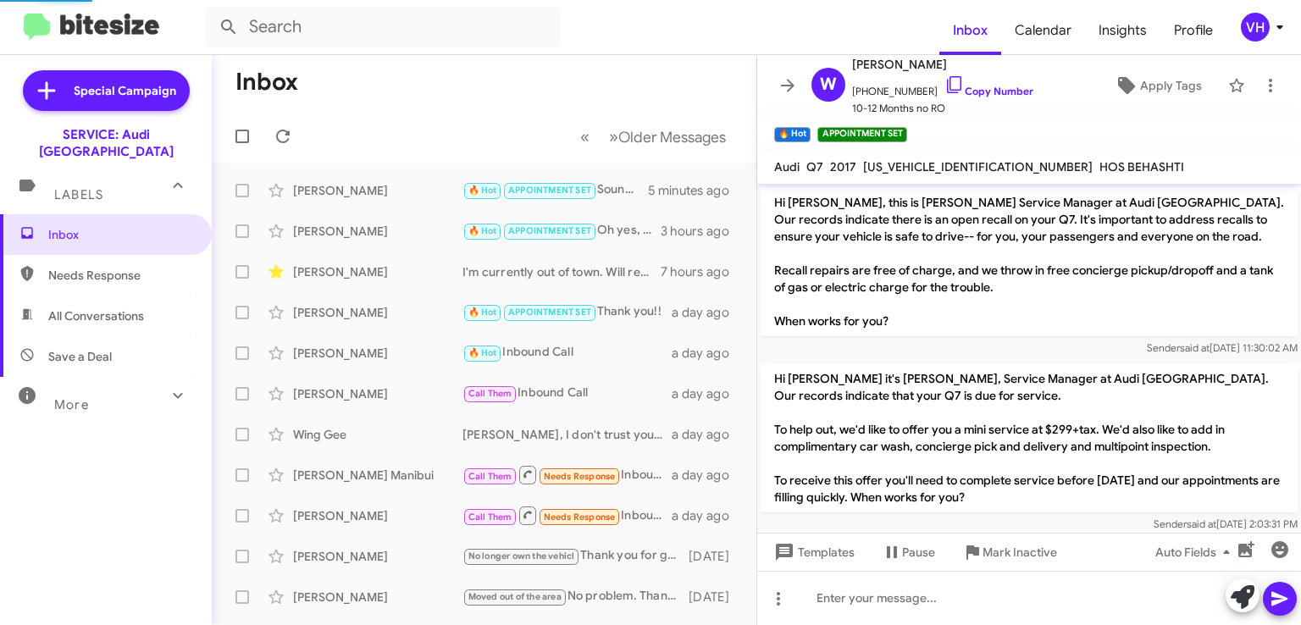
scroll to position [1190, 0]
